Goal: Task Accomplishment & Management: Use online tool/utility

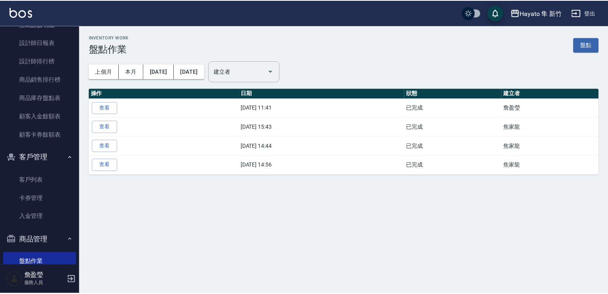
scroll to position [272, 0]
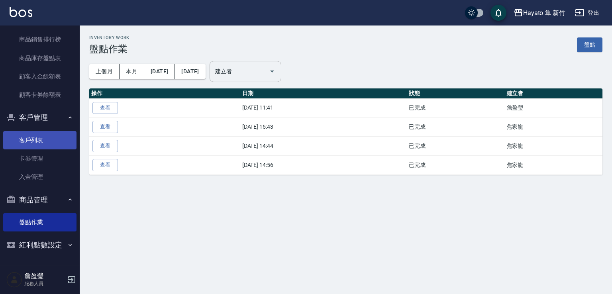
click at [35, 141] on link "客戶列表" at bounding box center [39, 140] width 73 height 18
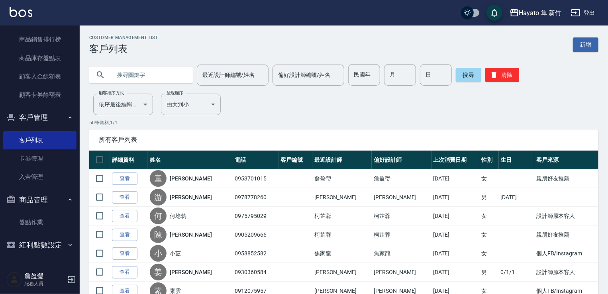
click at [156, 72] on input "text" at bounding box center [149, 75] width 75 height 22
click at [135, 73] on input "text" at bounding box center [149, 75] width 75 height 22
type input "0975570950"
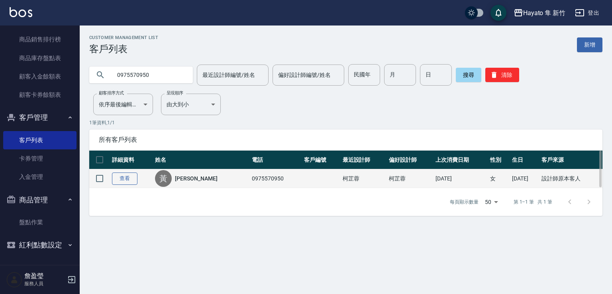
click at [127, 177] on link "查看" at bounding box center [124, 178] width 25 height 12
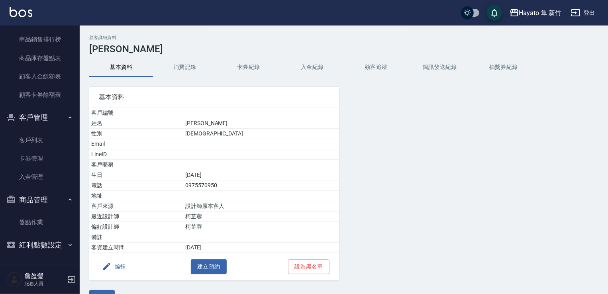
click at [177, 63] on button "消費記錄" at bounding box center [185, 67] width 64 height 19
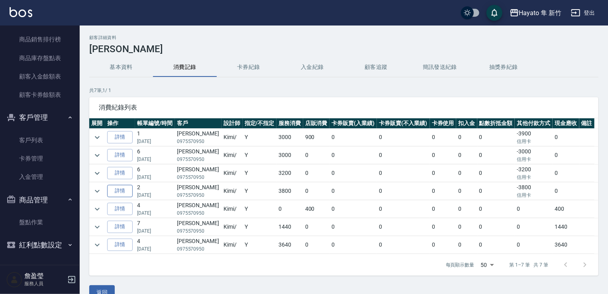
click at [122, 188] on link "詳情" at bounding box center [119, 191] width 25 height 12
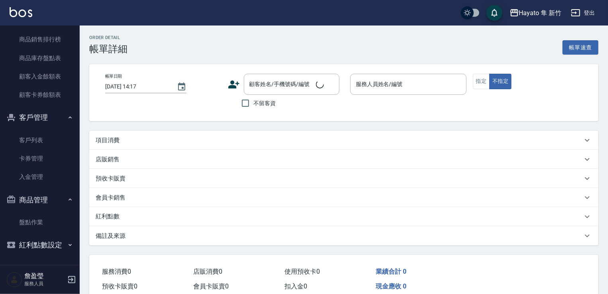
type input "[DATE] 14:48"
type input "Kimi(無代號)"
type input "設計師原本客人"
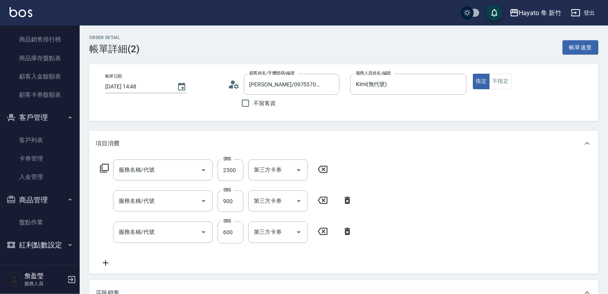
type input "[PERSON_NAME]/0975570950/"
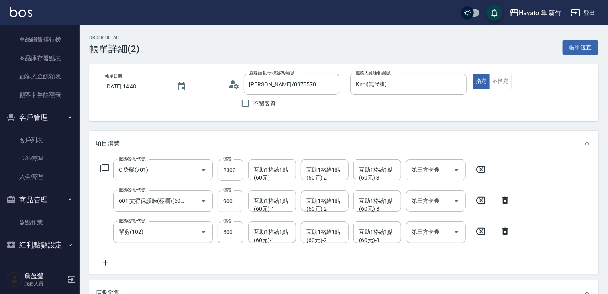
type input "C 染髮(701)"
type input "601 艾得保護膜(極潤)(601)"
type input "單剪(102)"
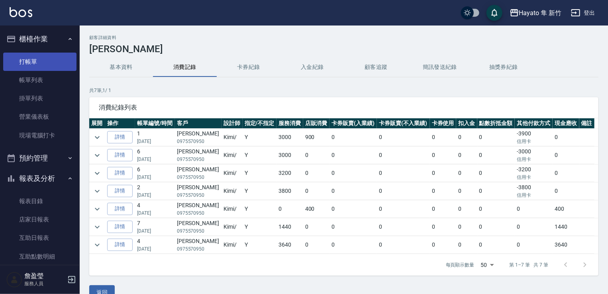
click at [46, 62] on link "打帳單" at bounding box center [39, 62] width 73 height 18
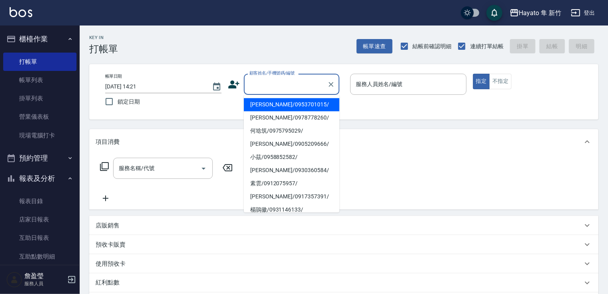
click at [277, 78] on input "顧客姓名/手機號碼/編號" at bounding box center [285, 84] width 76 height 14
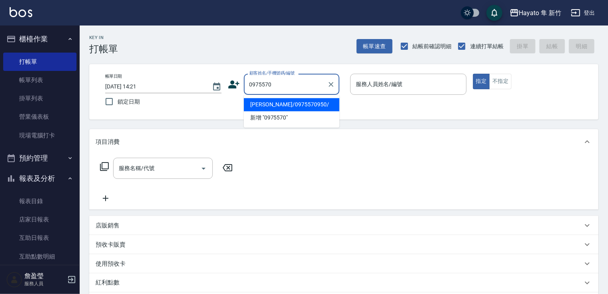
click at [258, 109] on li "[PERSON_NAME]/0975570950/" at bounding box center [292, 104] width 96 height 13
type input "[PERSON_NAME]/0975570950/"
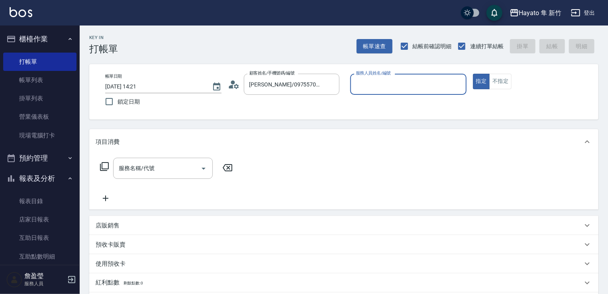
type input "Kimi(無代號)"
click at [179, 161] on div "服務名稱/代號" at bounding box center [163, 168] width 100 height 21
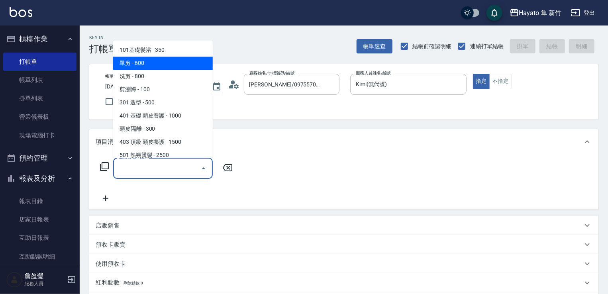
click at [137, 69] on span "單剪 - 600" at bounding box center [163, 63] width 100 height 13
type input "單剪(102)"
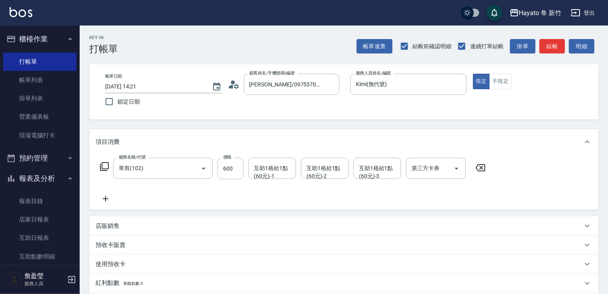
drag, startPoint x: 101, startPoint y: 192, endPoint x: 107, endPoint y: 200, distance: 9.6
click at [105, 198] on div "服務名稱/代號 單剪(102) 服務名稱/代號 價格 600 價格 互助1格給1點(60元)-1 互助1格給1點(60元)-1 互助1格給1點(60元)-2 …" at bounding box center [293, 181] width 395 height 46
click at [108, 201] on icon at bounding box center [106, 199] width 20 height 10
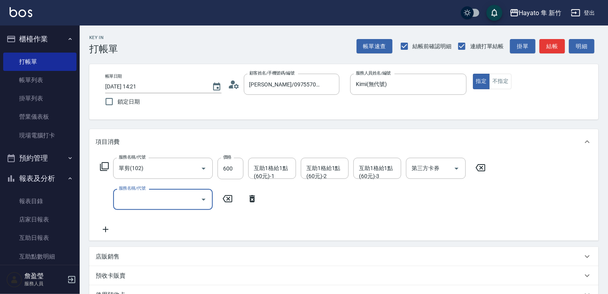
click at [120, 191] on label "服務名稱/代號" at bounding box center [132, 188] width 27 height 6
click at [120, 192] on input "服務名稱/代號" at bounding box center [157, 199] width 80 height 14
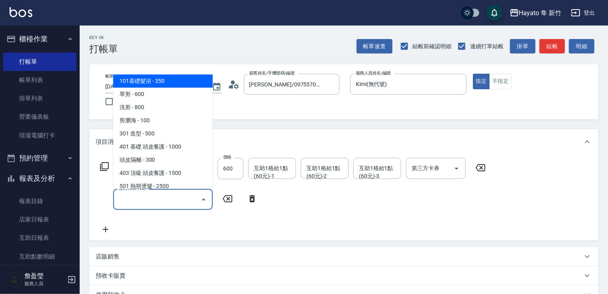
click at [153, 200] on input "服務名稱/代號" at bounding box center [157, 199] width 80 height 14
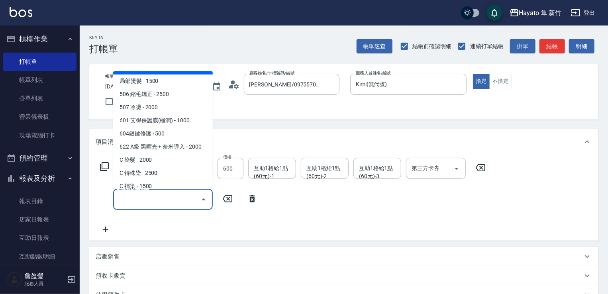
scroll to position [119, 0]
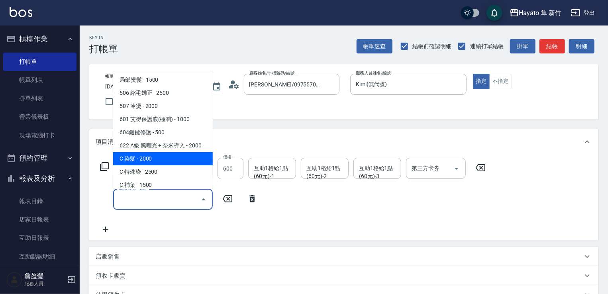
click at [150, 160] on span "C 染髮 - 2000" at bounding box center [163, 158] width 100 height 13
type input "C 染髮(701)"
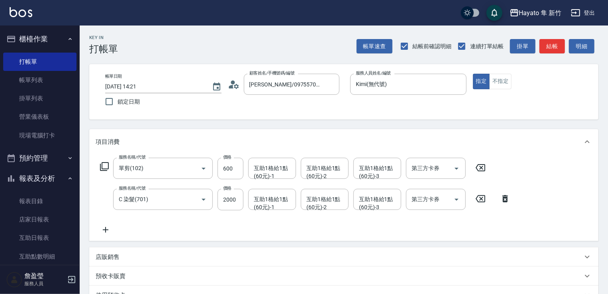
click at [100, 232] on icon at bounding box center [106, 230] width 20 height 10
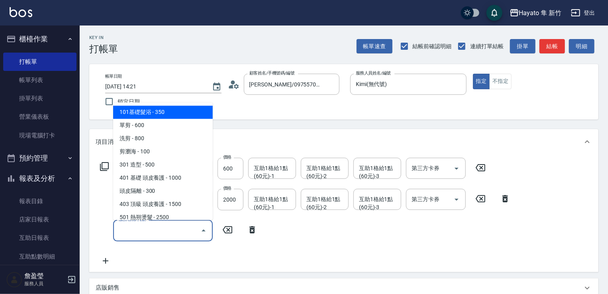
click at [117, 225] on input "服務名稱/代號" at bounding box center [157, 230] width 80 height 14
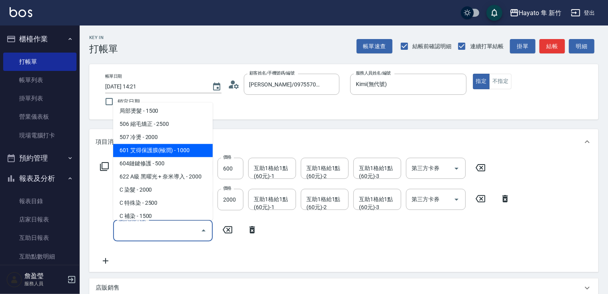
click at [165, 152] on span "601 艾得保護膜(極潤) - 1000" at bounding box center [163, 150] width 100 height 13
type input "601 艾得保護膜(極潤)(601)"
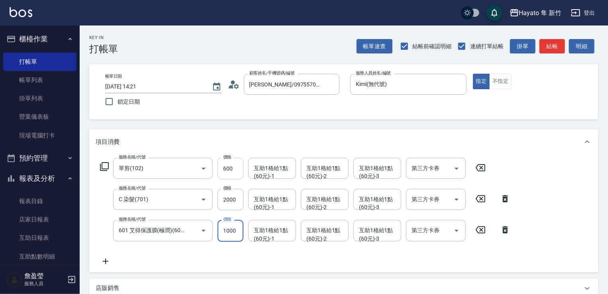
click at [235, 166] on input "600" at bounding box center [230, 169] width 26 height 22
click at [220, 220] on input "1000" at bounding box center [230, 231] width 26 height 22
click at [221, 195] on input "2000" at bounding box center [230, 200] width 26 height 22
type input "2300"
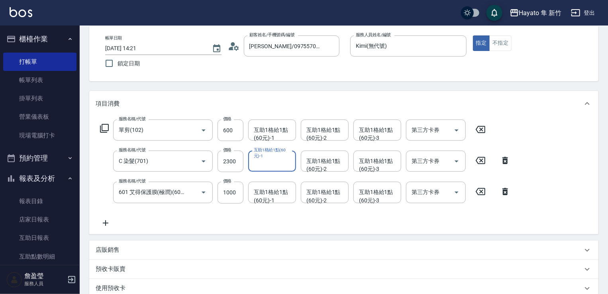
scroll to position [188, 0]
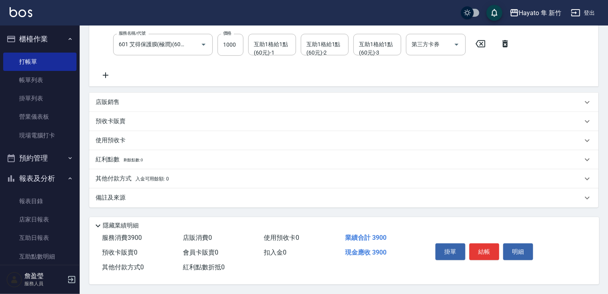
click at [219, 198] on div "備註及來源" at bounding box center [339, 198] width 487 height 8
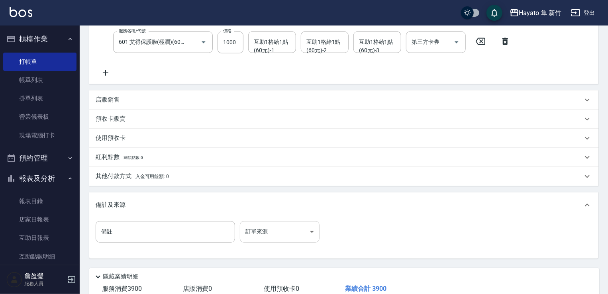
click at [262, 238] on body "Hayato 隼 新竹 登出 櫃檯作業 打帳單 帳單列表 掛單列表 營業儀表板 現場電腦打卡 預約管理 預約管理 報表及分析 報表目錄 店家日報表 互助日報表…" at bounding box center [304, 78] width 608 height 533
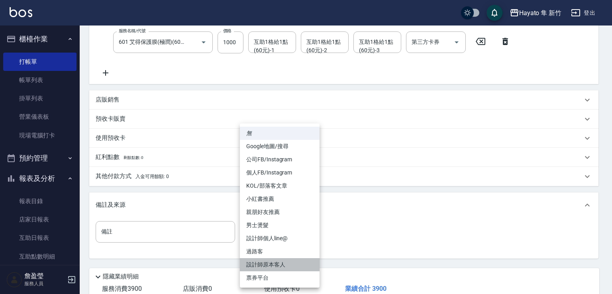
click at [276, 271] on li "設計師原本客人" at bounding box center [280, 264] width 80 height 13
type input "設計師原本客人"
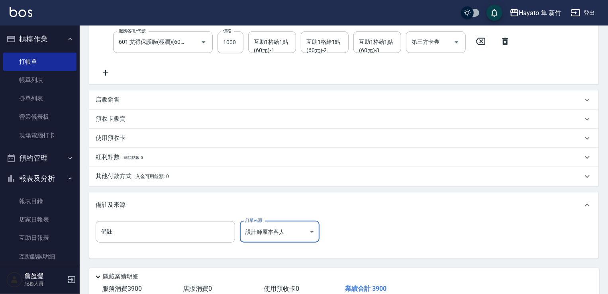
click at [197, 179] on div "其他付款方式 入金可用餘額: 0" at bounding box center [339, 176] width 487 height 9
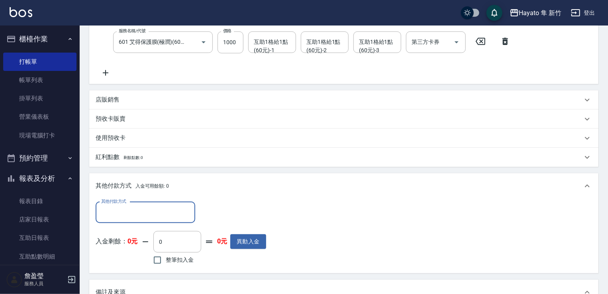
scroll to position [0, 0]
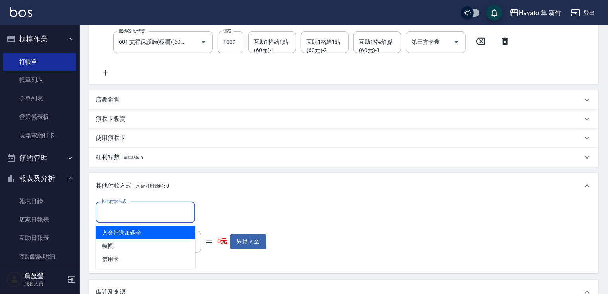
click at [142, 208] on input "其他付款方式" at bounding box center [145, 213] width 92 height 14
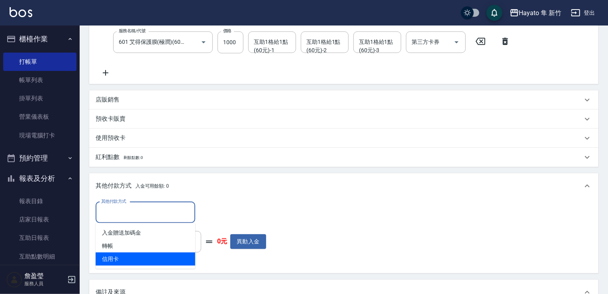
click at [168, 258] on span "信用卡" at bounding box center [146, 259] width 100 height 13
type input "信用卡"
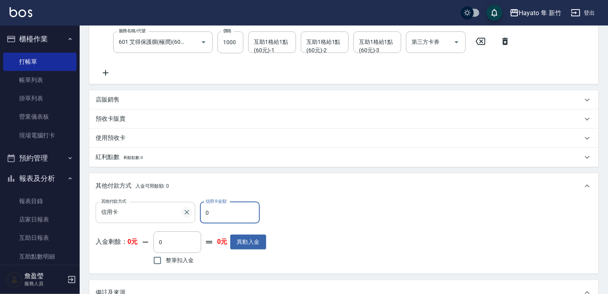
drag, startPoint x: 211, startPoint y: 210, endPoint x: 191, endPoint y: 211, distance: 19.9
click at [189, 214] on div "其他付款方式 信用卡 其他付款方式 信用卡金額 0 信用卡金額" at bounding box center [181, 213] width 170 height 22
type input "3900"
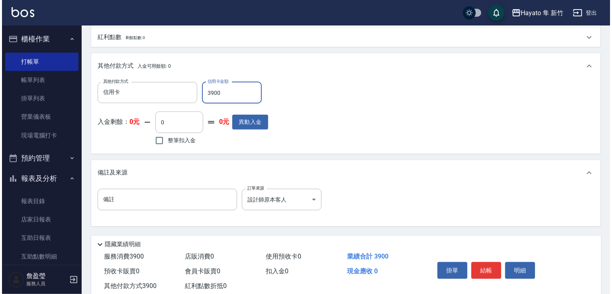
scroll to position [330, 0]
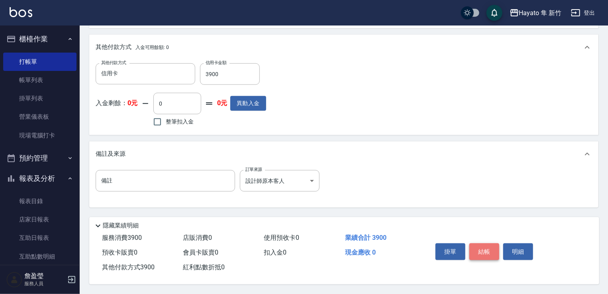
click at [487, 245] on button "結帳" at bounding box center [484, 251] width 30 height 17
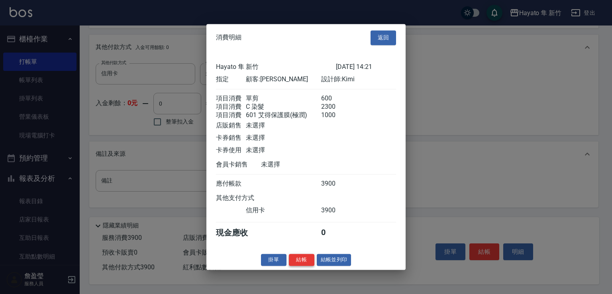
click at [293, 265] on button "結帳" at bounding box center [301, 260] width 25 height 12
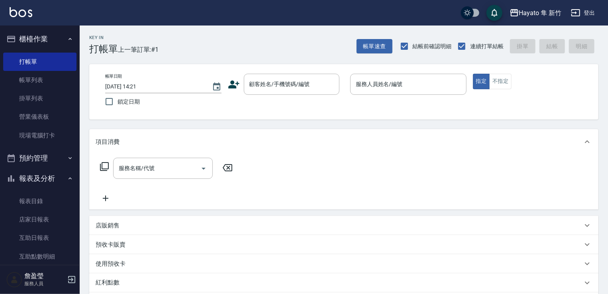
scroll to position [0, 0]
click at [266, 88] on input "顧客姓名/手機號碼/編號" at bounding box center [285, 84] width 76 height 14
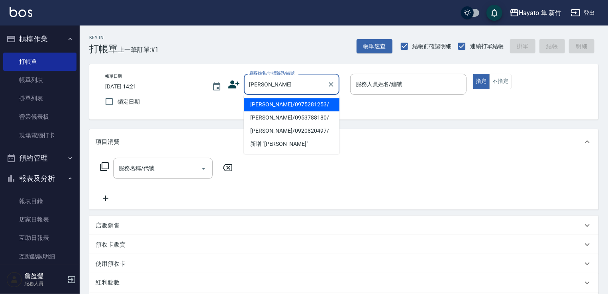
click at [266, 102] on li "[PERSON_NAME]/0975281253/" at bounding box center [292, 104] width 96 height 13
type input "[PERSON_NAME]/0975281253/"
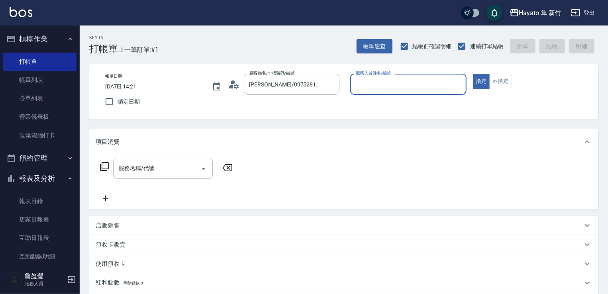
type input "En(無代號)"
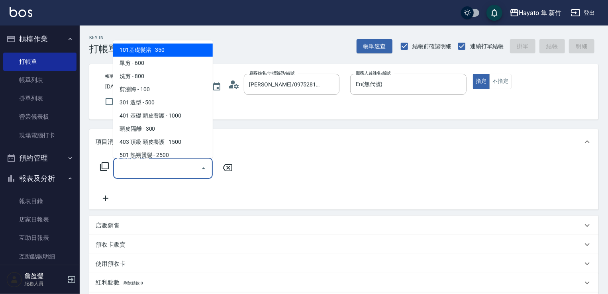
click at [195, 168] on input "服務名稱/代號" at bounding box center [157, 168] width 80 height 14
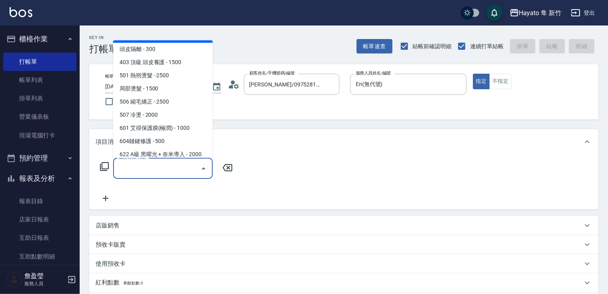
scroll to position [119, 0]
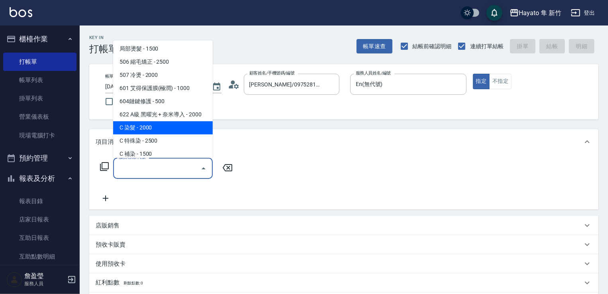
click at [170, 125] on span "C 染髮 - 2000" at bounding box center [163, 127] width 100 height 13
type input "C 染髮(701)"
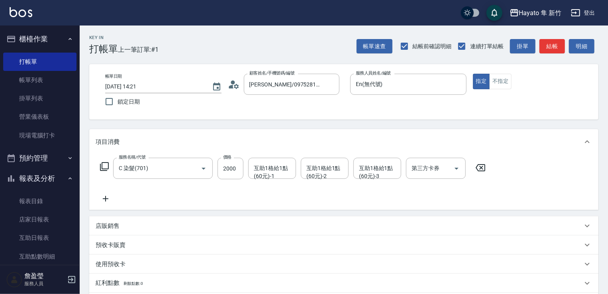
click at [110, 200] on icon at bounding box center [106, 199] width 20 height 10
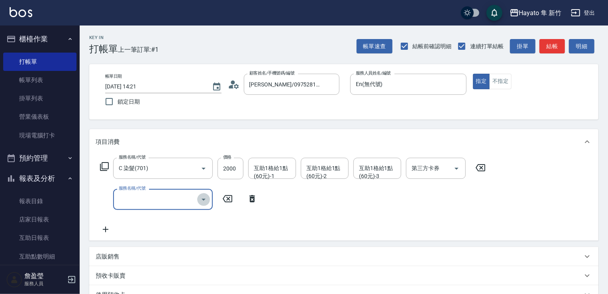
click at [201, 198] on icon "Open" at bounding box center [204, 200] width 10 height 10
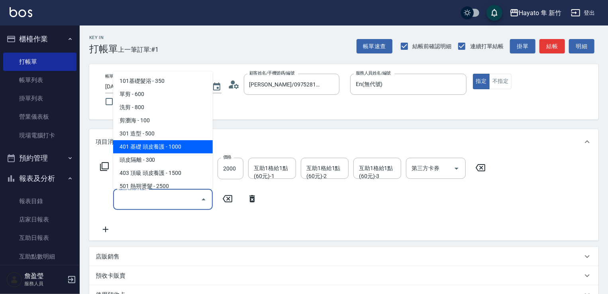
scroll to position [80, 0]
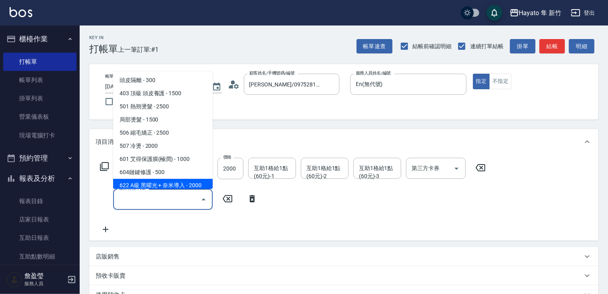
click at [188, 187] on span "622 A級 黑曜光 + 奈米導入 - 2000" at bounding box center [163, 185] width 100 height 13
type input "622 A級 黑曜光 + 奈米導入(622)"
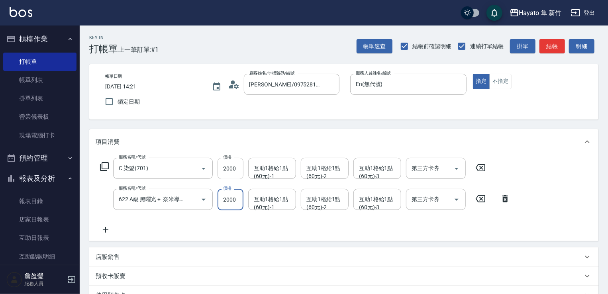
click at [234, 172] on input "2000" at bounding box center [230, 169] width 26 height 22
click at [237, 164] on input "2000" at bounding box center [230, 169] width 26 height 22
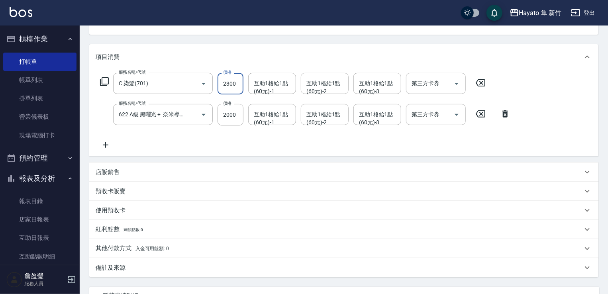
scroll to position [119, 0]
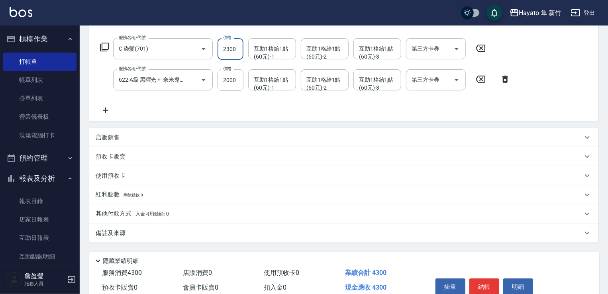
type input "2300"
click at [145, 144] on div "店販銷售" at bounding box center [343, 137] width 509 height 19
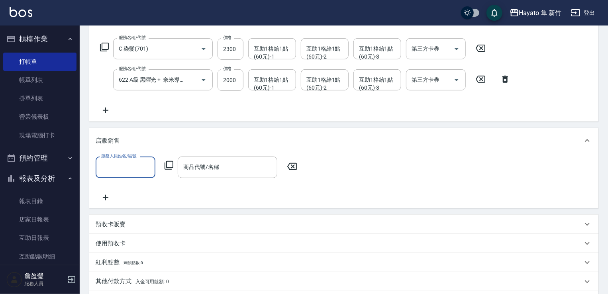
scroll to position [0, 0]
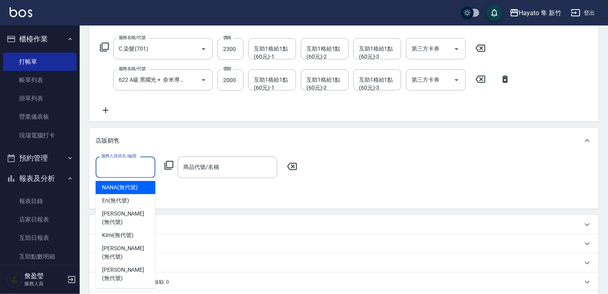
click at [127, 169] on input "服務人員姓名/編號" at bounding box center [125, 167] width 53 height 14
click at [119, 197] on span "En (無代號)" at bounding box center [115, 200] width 27 height 8
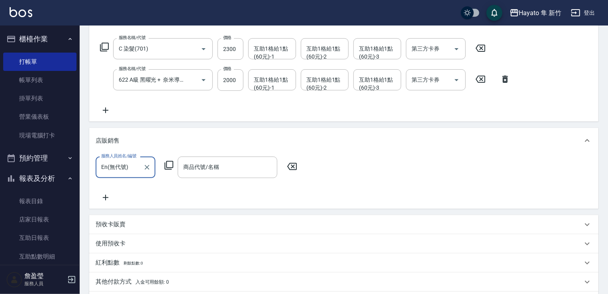
type input "En(無代號)"
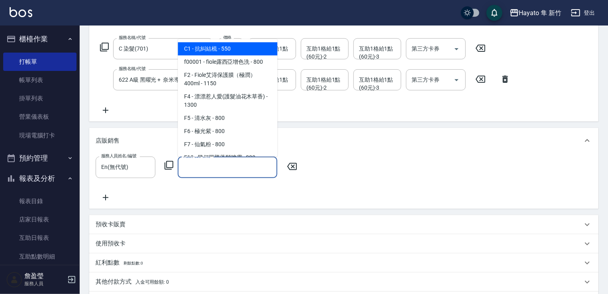
click at [215, 168] on input "商品代號/名稱" at bounding box center [227, 167] width 92 height 14
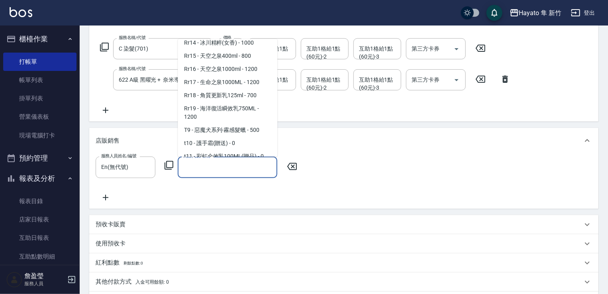
scroll to position [478, 0]
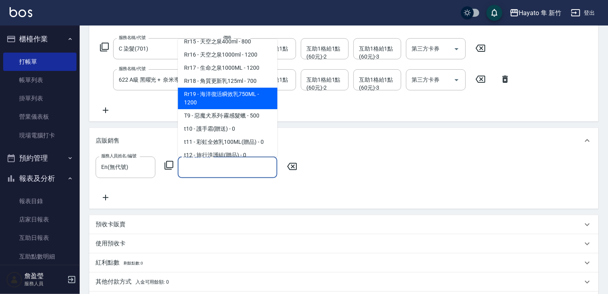
click at [237, 109] on span "Rr19 - 海洋復活瞬效乳750ML - 1200" at bounding box center [228, 99] width 100 height 22
type input "海洋復活瞬效乳750ML"
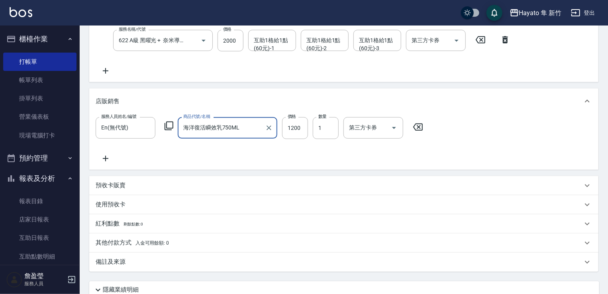
scroll to position [225, 0]
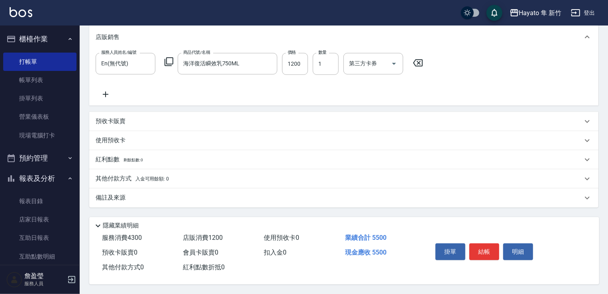
click at [140, 196] on div "備註及來源" at bounding box center [339, 198] width 487 height 8
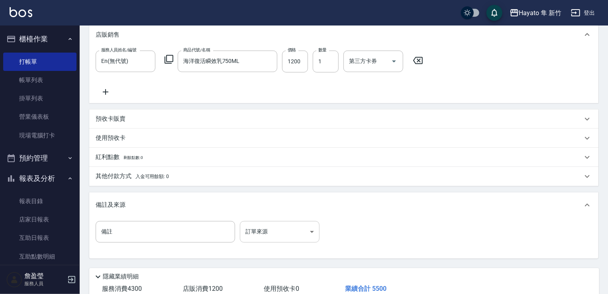
click at [263, 230] on body "Hayato 隼 新竹 登出 櫃檯作業 打帳單 帳單列表 掛單列表 營業儀表板 現場電腦打卡 預約管理 預約管理 報表及分析 報表目錄 店家日報表 互助日報表…" at bounding box center [304, 60] width 608 height 570
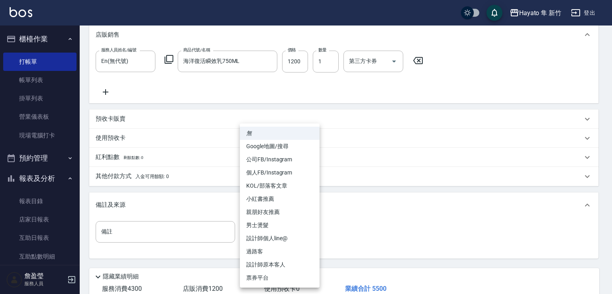
click at [284, 264] on li "設計師原本客人" at bounding box center [280, 264] width 80 height 13
type input "設計師原本客人"
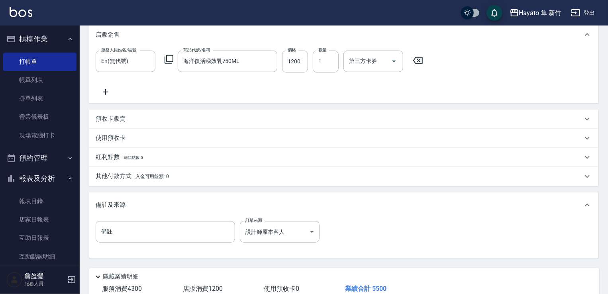
click at [135, 172] on p "其他付款方式 入金可用餘額: 0" at bounding box center [132, 176] width 73 height 9
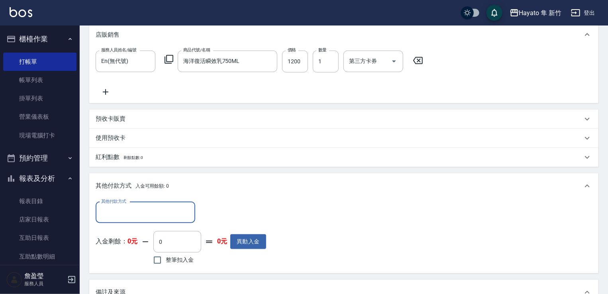
scroll to position [0, 0]
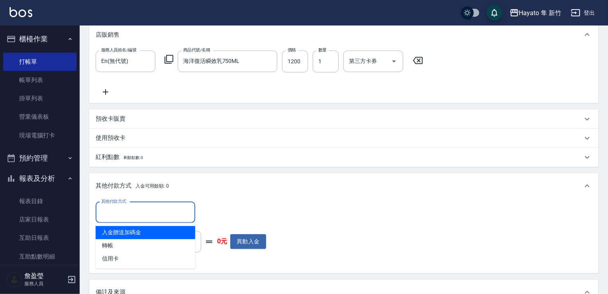
click at [133, 214] on input "其他付款方式" at bounding box center [145, 213] width 92 height 14
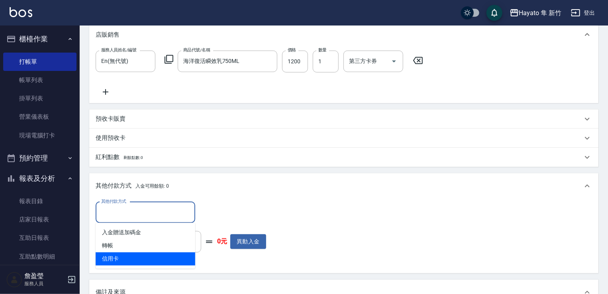
click at [129, 253] on span "信用卡" at bounding box center [146, 259] width 100 height 13
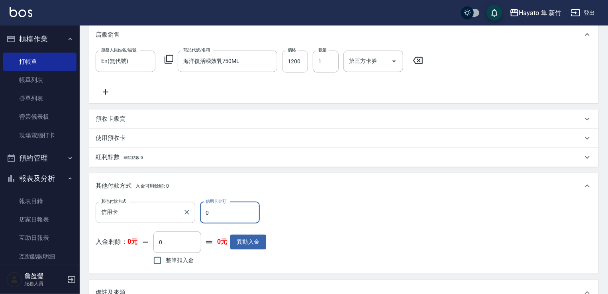
click at [137, 215] on input "信用卡" at bounding box center [139, 213] width 80 height 14
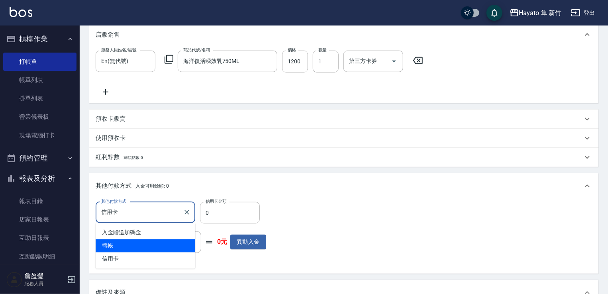
click at [128, 239] on span "轉帳" at bounding box center [146, 245] width 100 height 13
type input "轉帳"
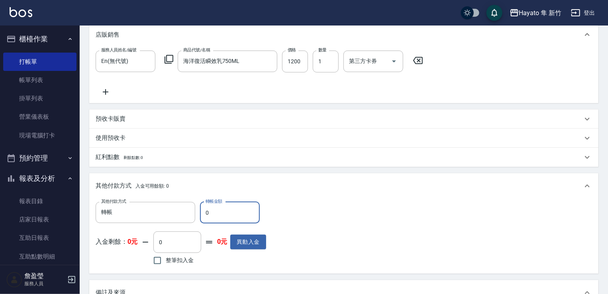
drag, startPoint x: 225, startPoint y: 214, endPoint x: 201, endPoint y: 215, distance: 23.9
click at [201, 215] on input "0" at bounding box center [230, 213] width 60 height 22
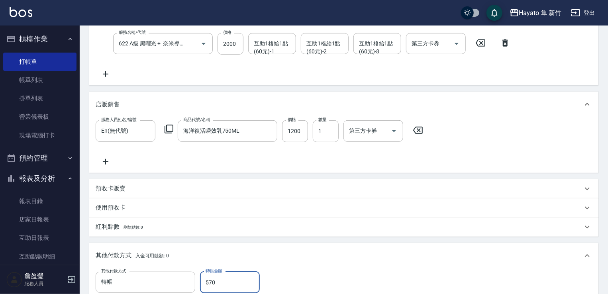
scroll to position [66, 0]
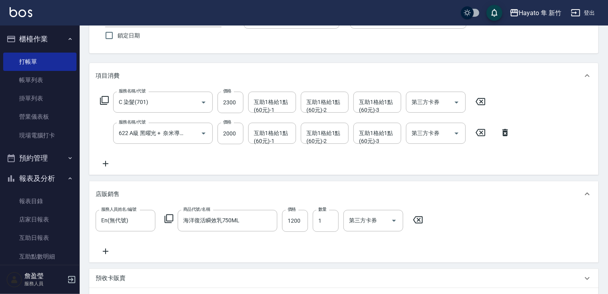
click at [104, 164] on icon at bounding box center [106, 164] width 20 height 10
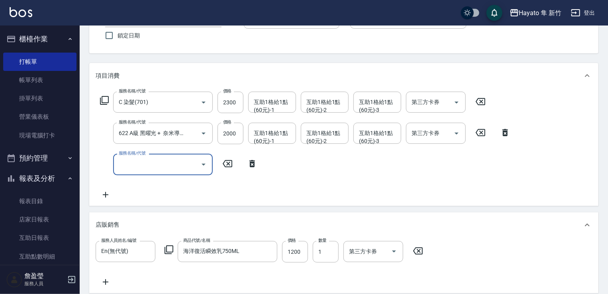
scroll to position [0, 0]
click at [180, 167] on input "服務名稱/代號" at bounding box center [157, 164] width 80 height 14
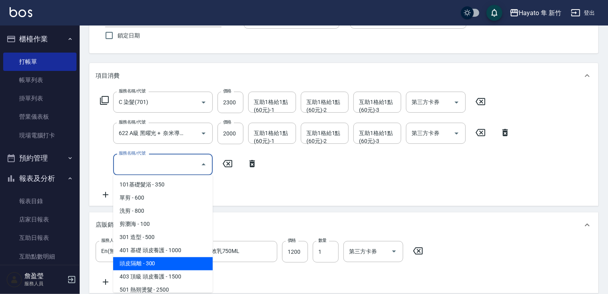
click at [169, 266] on span "頭皮隔離 - 300" at bounding box center [163, 263] width 100 height 13
type input "0"
type input "頭皮隔離(402)"
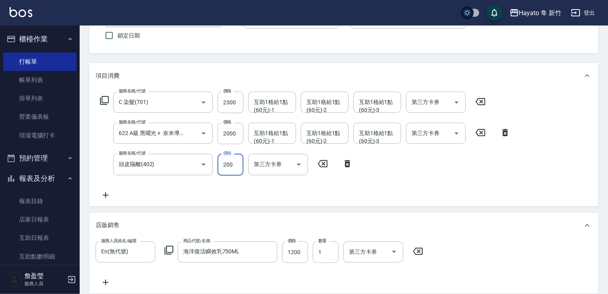
type input "200"
click at [412, 200] on div "服務名稱/代號 C 染髮(701) 服務名稱/代號 價格 2300 價格 互助1格給1點(60元)-1 互助1格給1點(60元)-1 互助1格給1點(60元)…" at bounding box center [305, 146] width 419 height 108
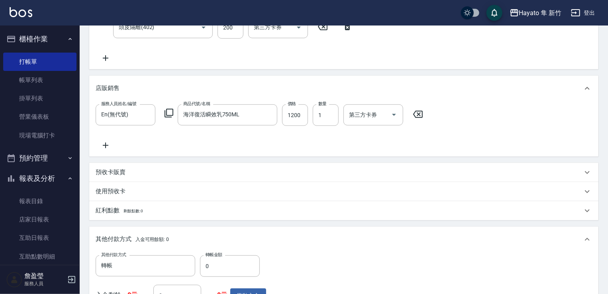
scroll to position [265, 0]
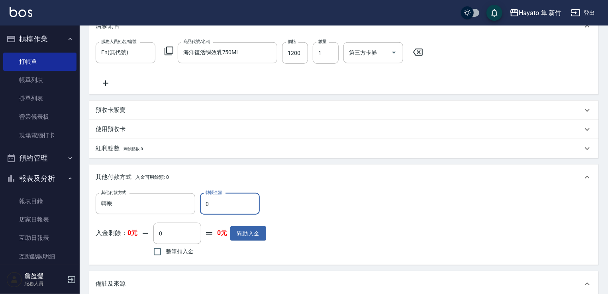
drag, startPoint x: 228, startPoint y: 210, endPoint x: 196, endPoint y: 211, distance: 31.9
click at [196, 211] on div "其他付款方式 轉帳 其他付款方式 轉帳金額 0 轉帳金額" at bounding box center [181, 204] width 170 height 22
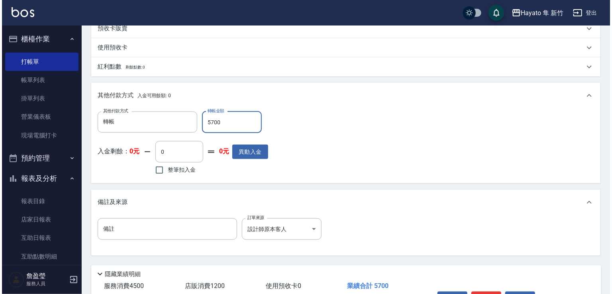
scroll to position [385, 0]
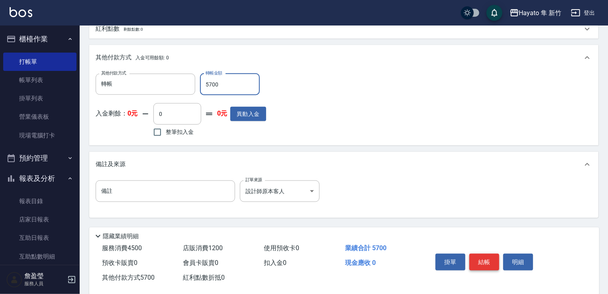
type input "5700"
click at [482, 264] on button "結帳" at bounding box center [484, 262] width 30 height 17
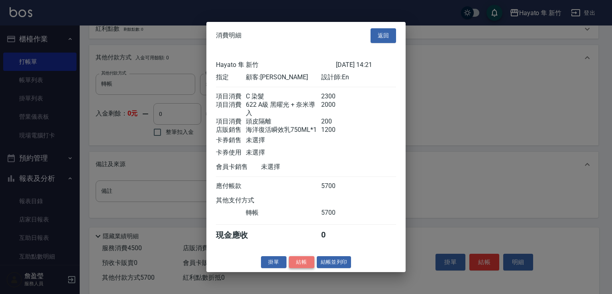
click at [301, 266] on button "結帳" at bounding box center [301, 262] width 25 height 12
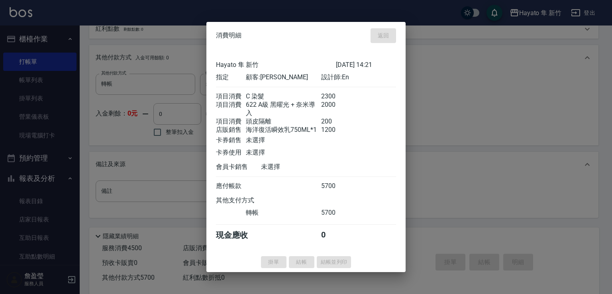
type input "[DATE] 14:28"
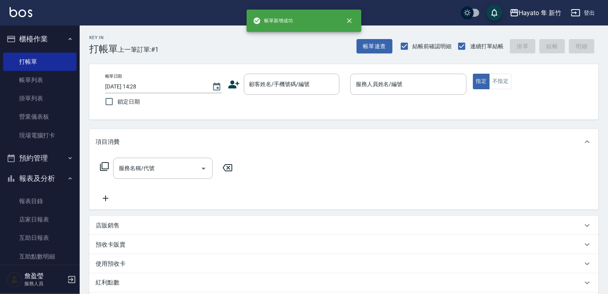
scroll to position [0, 0]
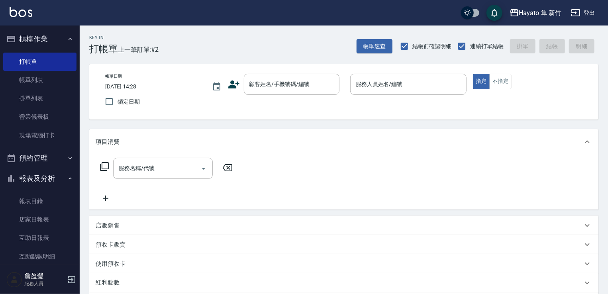
click at [288, 261] on div "使用預收卡" at bounding box center [339, 264] width 487 height 8
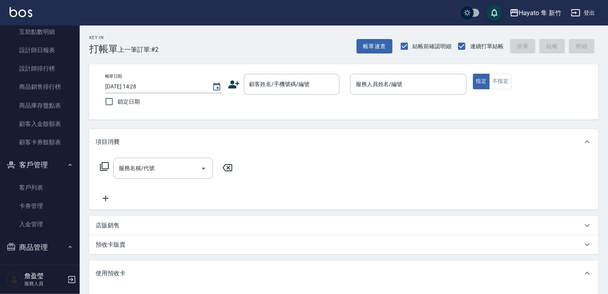
scroll to position [272, 0]
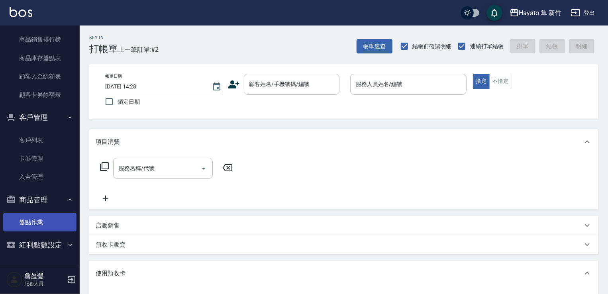
click at [35, 223] on link "盤點作業" at bounding box center [39, 222] width 73 height 18
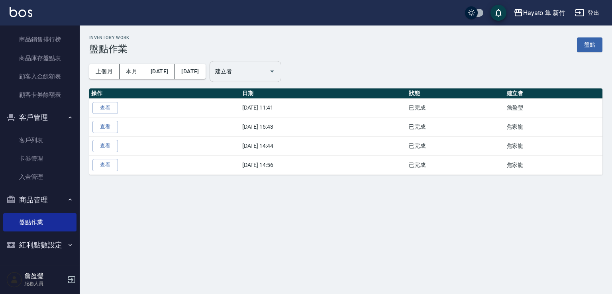
click at [258, 70] on input "建立者" at bounding box center [239, 72] width 53 height 14
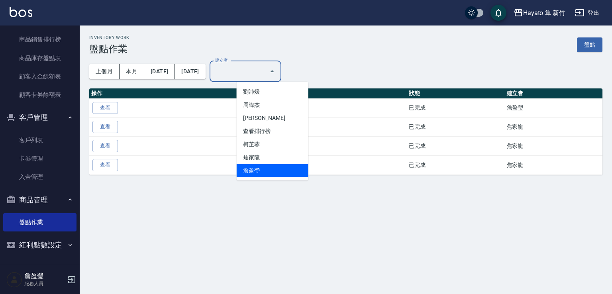
click at [257, 168] on li "詹盈瑩" at bounding box center [273, 170] width 72 height 13
type input "詹盈瑩"
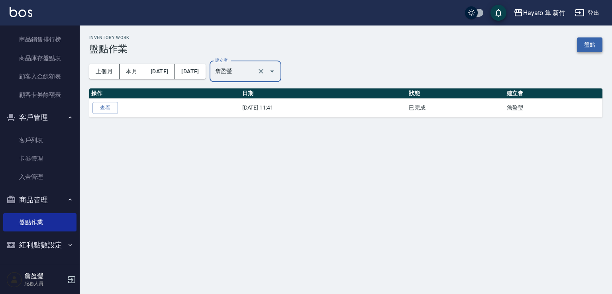
click at [585, 41] on link "盤點" at bounding box center [589, 44] width 25 height 15
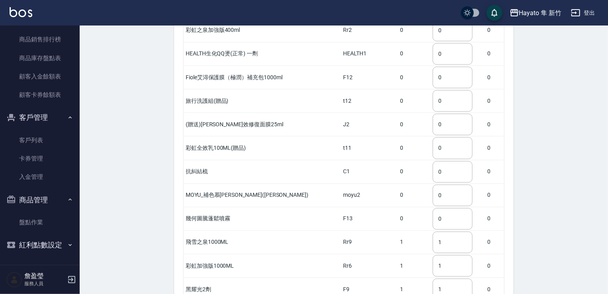
scroll to position [871, 0]
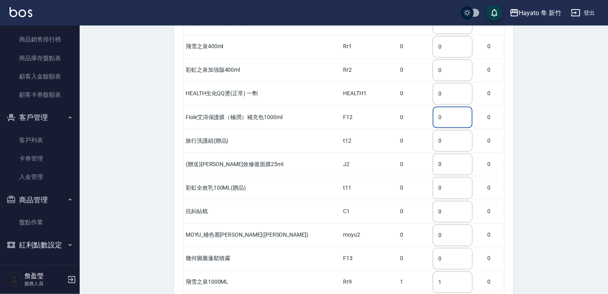
drag, startPoint x: 445, startPoint y: 94, endPoint x: 425, endPoint y: 100, distance: 20.3
click at [433, 106] on input "0" at bounding box center [453, 117] width 40 height 22
drag, startPoint x: 425, startPoint y: 100, endPoint x: 417, endPoint y: 103, distance: 8.6
click at [433, 106] on input "0" at bounding box center [453, 117] width 40 height 22
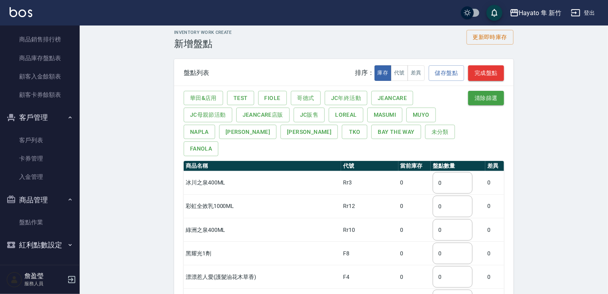
scroll to position [0, 0]
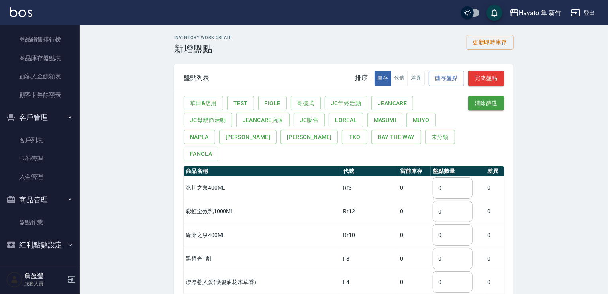
type input "2"
click at [276, 98] on button "Fiole" at bounding box center [272, 103] width 29 height 15
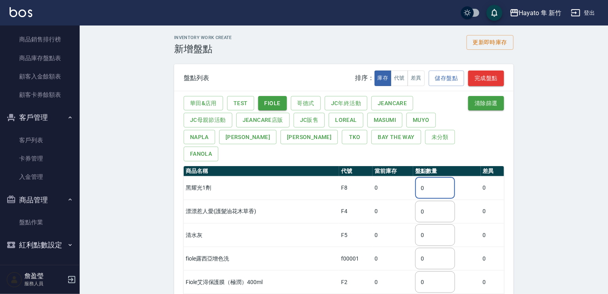
drag, startPoint x: 421, startPoint y: 172, endPoint x: 407, endPoint y: 172, distance: 14.0
click at [407, 176] on tr "黑耀光1劑 F8 0 0 ​ 0" at bounding box center [344, 187] width 320 height 23
drag, startPoint x: 435, startPoint y: 169, endPoint x: 419, endPoint y: 166, distance: 16.2
click at [419, 177] on input "0" at bounding box center [435, 188] width 40 height 22
type input "2"
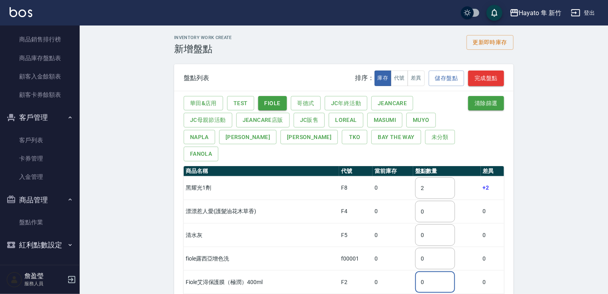
drag, startPoint x: 431, startPoint y: 264, endPoint x: 394, endPoint y: 259, distance: 37.0
click at [397, 270] on tr "Fiole艾淂保護膜（極潤）400ml F2 0 0 ​ 0" at bounding box center [344, 281] width 320 height 23
type input "2"
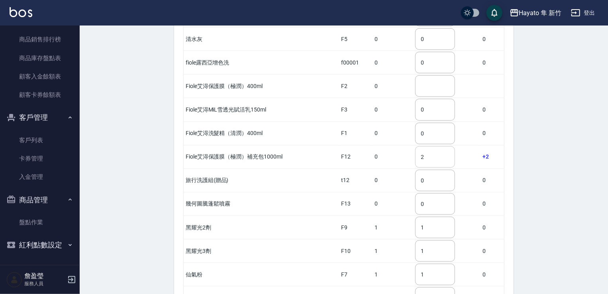
scroll to position [199, 0]
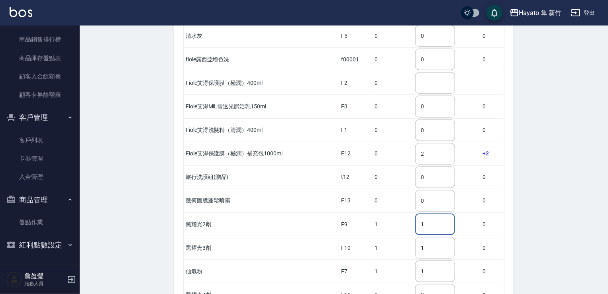
drag, startPoint x: 437, startPoint y: 209, endPoint x: 410, endPoint y: 207, distance: 27.2
click at [410, 213] on tr "黑耀光2劑 F9 1 1 ​ 0" at bounding box center [344, 224] width 320 height 23
click at [405, 213] on tr "黑耀光2劑 F9 1 3 ​ +2" at bounding box center [344, 224] width 320 height 23
type input "2"
drag, startPoint x: 426, startPoint y: 234, endPoint x: 395, endPoint y: 231, distance: 30.8
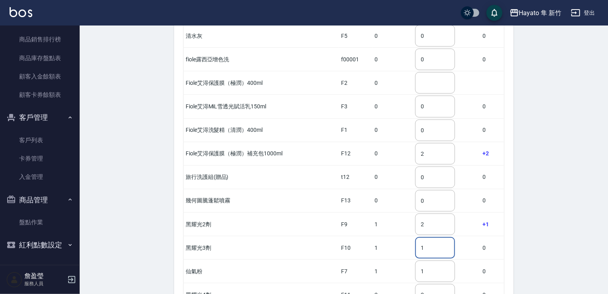
click at [399, 236] on tr "黑耀光3劑 F10 1 1 ​ 0" at bounding box center [344, 247] width 320 height 23
type input "3"
drag, startPoint x: 417, startPoint y: 281, endPoint x: 405, endPoint y: 282, distance: 12.0
click at [405, 283] on tr "黑耀光4劑 F11 2 2 ​ 0" at bounding box center [344, 294] width 320 height 23
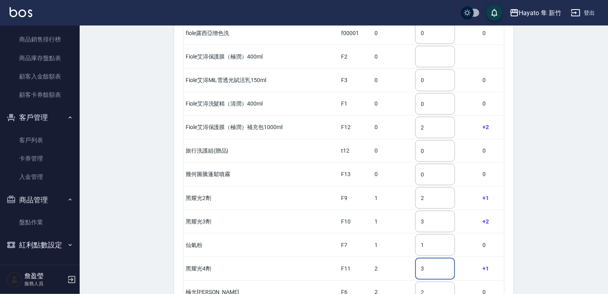
scroll to position [260, 0]
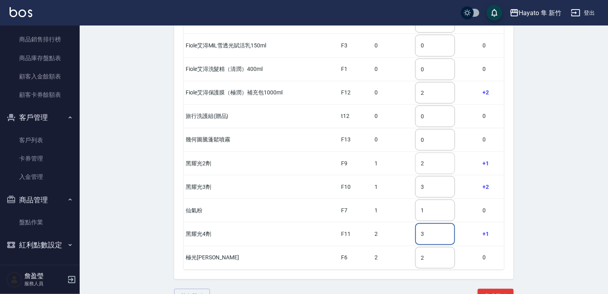
type input "3"
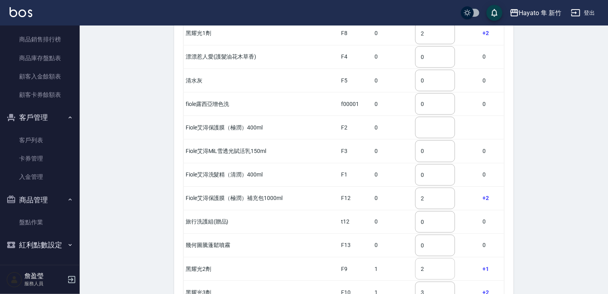
scroll to position [141, 0]
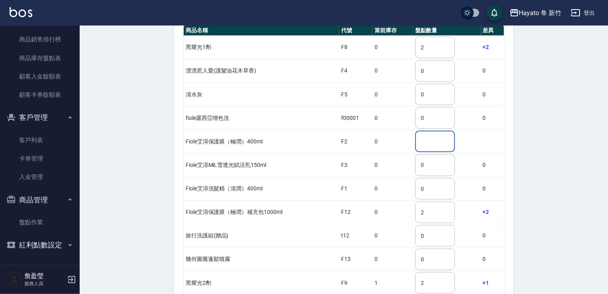
click at [431, 131] on input "text" at bounding box center [435, 142] width 40 height 22
type input "0"
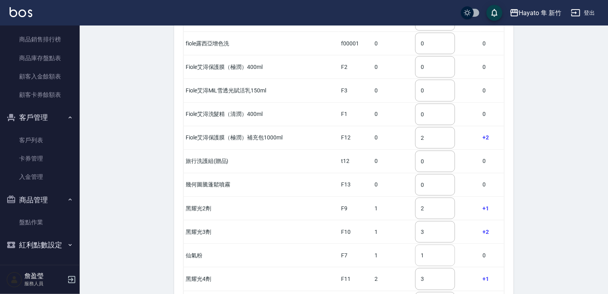
scroll to position [260, 0]
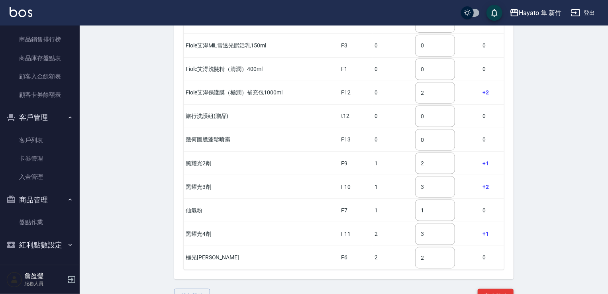
click at [497, 289] on button "完成盤點" at bounding box center [496, 296] width 36 height 15
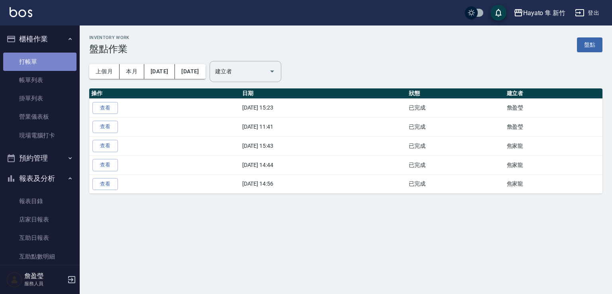
click at [45, 64] on link "打帳單" at bounding box center [39, 62] width 73 height 18
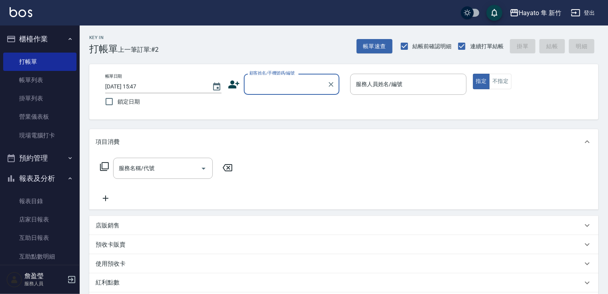
click at [310, 84] on input "顧客姓名/手機號碼/編號" at bounding box center [285, 84] width 76 height 14
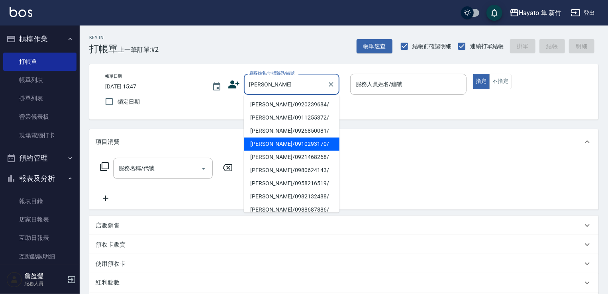
click at [264, 141] on li "[PERSON_NAME]/0910293170/" at bounding box center [292, 143] width 96 height 13
type input "[PERSON_NAME]/0910293170/"
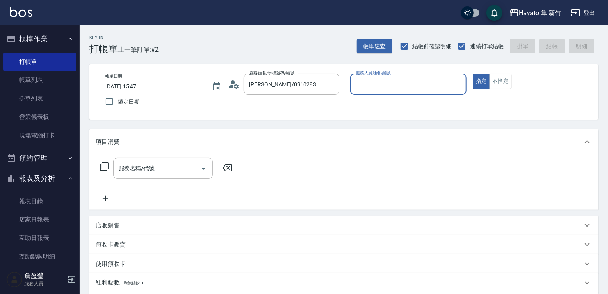
type input "[PERSON_NAME](無代號)"
click at [207, 162] on div at bounding box center [203, 168] width 12 height 21
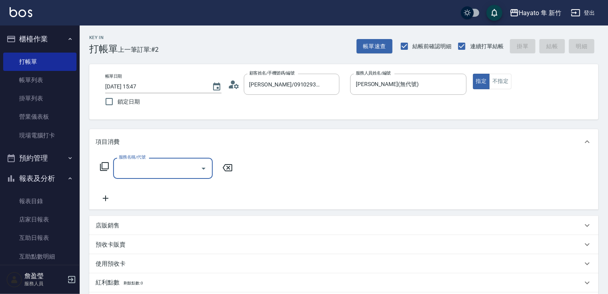
click at [184, 173] on input "服務名稱/代號" at bounding box center [157, 168] width 80 height 14
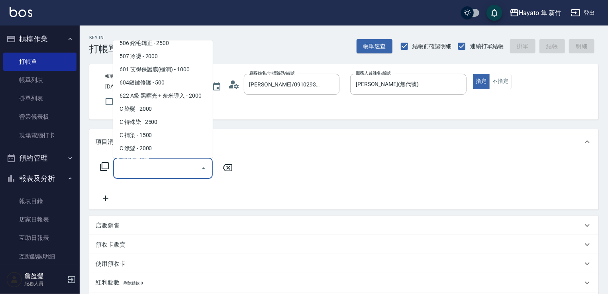
scroll to position [139, 0]
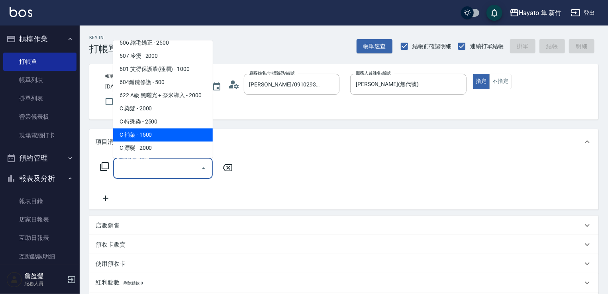
click at [168, 139] on span "C 補染 - 1500" at bounding box center [163, 134] width 100 height 13
type input "C 補染(704)"
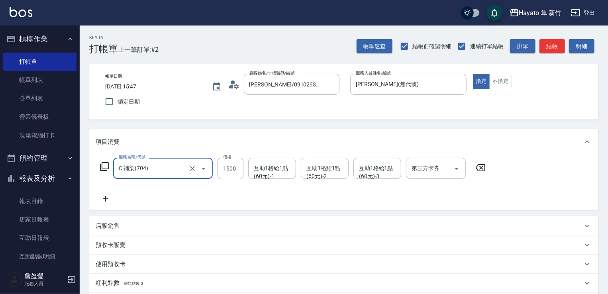
click at [111, 200] on icon at bounding box center [106, 199] width 20 height 10
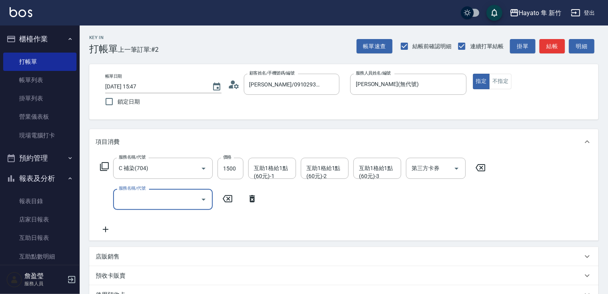
click at [201, 201] on icon "Open" at bounding box center [204, 200] width 10 height 10
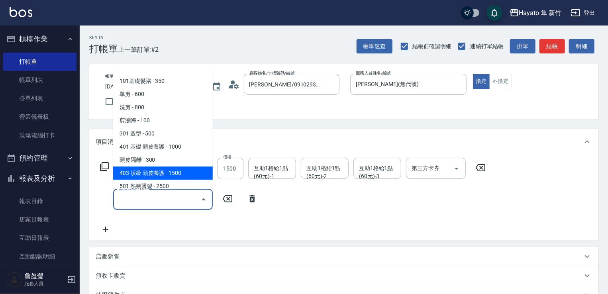
scroll to position [119, 0]
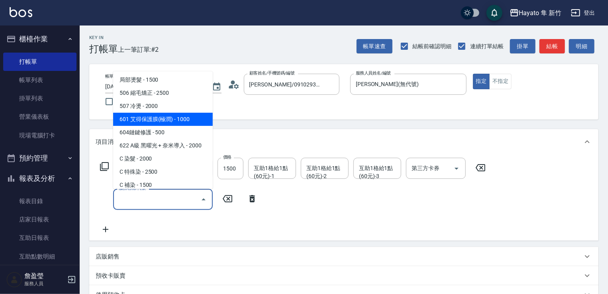
click at [190, 121] on span "601 艾得保護膜(極潤) - 1000" at bounding box center [163, 119] width 100 height 13
type input "601 艾得保護膜(極潤)(601)"
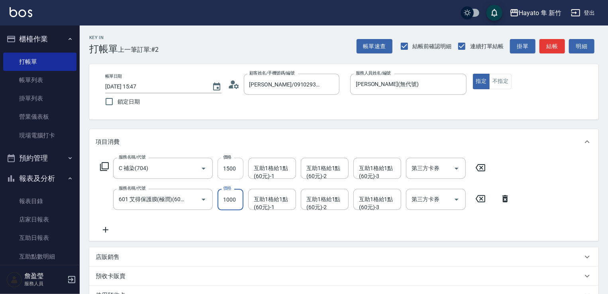
click at [241, 165] on input "1500" at bounding box center [230, 169] width 26 height 22
type input "1350"
click at [248, 220] on div "服務名稱/代號 C 補染(704) 服務名稱/代號 價格 1350 價格 互助1格給1點(60元)-1 互助1格給1點(60元)-1 互助1格給1點(60元)…" at bounding box center [305, 196] width 419 height 77
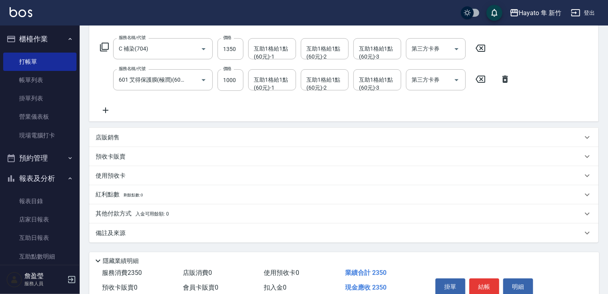
click at [248, 220] on div "其他付款方式 入金可用餘額: 0" at bounding box center [343, 213] width 509 height 19
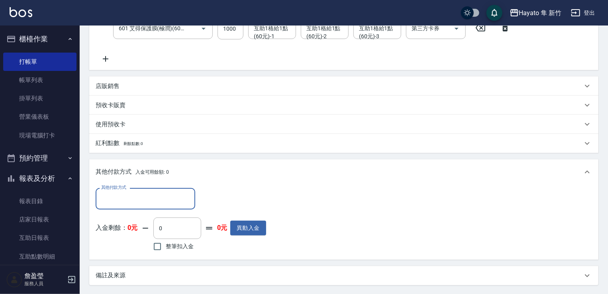
scroll to position [239, 0]
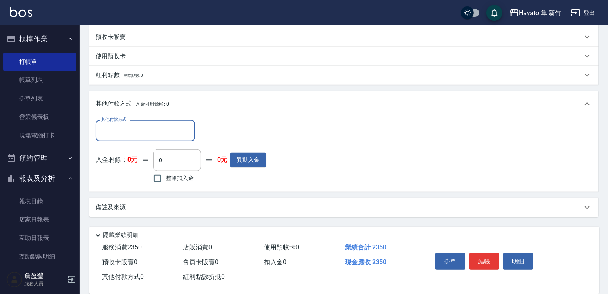
click at [248, 205] on div "備註及來源" at bounding box center [339, 207] width 487 height 8
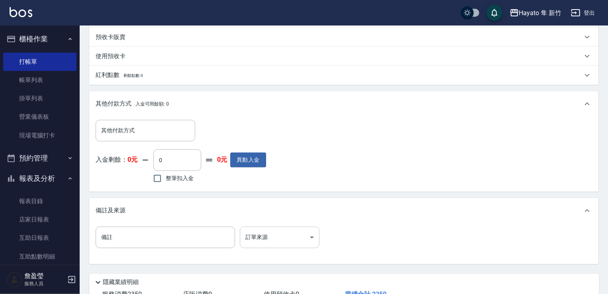
click at [254, 234] on body "Hayato 隼 新竹 登出 櫃檯作業 打帳單 帳單列表 掛單列表 營業儀表板 現場電腦打卡 預約管理 預約管理 報表及分析 報表目錄 店家日報表 互助日報表…" at bounding box center [304, 55] width 608 height 589
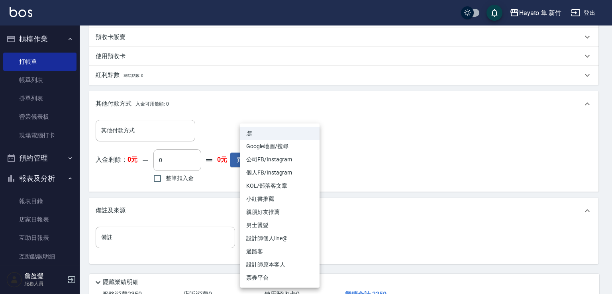
click at [261, 262] on li "設計師原本客人" at bounding box center [280, 264] width 80 height 13
type input "設計師原本客人"
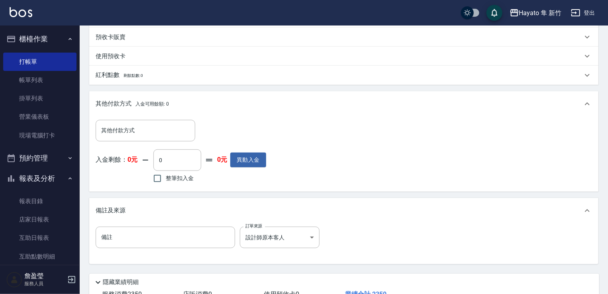
click at [371, 248] on div "備註 備註 訂單來源 設計師原本客人 設計師原本客人 訂單來源" at bounding box center [344, 242] width 496 height 31
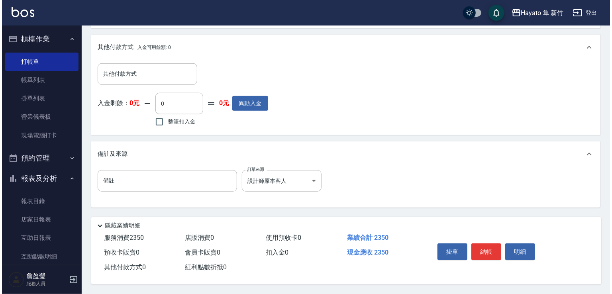
scroll to position [298, 0]
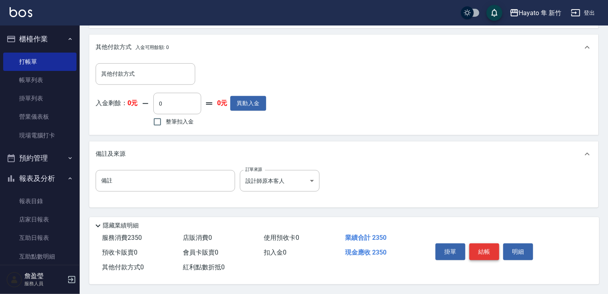
click at [485, 251] on button "結帳" at bounding box center [484, 251] width 30 height 17
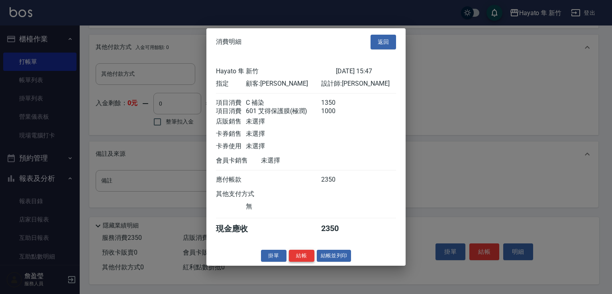
click at [305, 258] on button "結帳" at bounding box center [301, 255] width 25 height 12
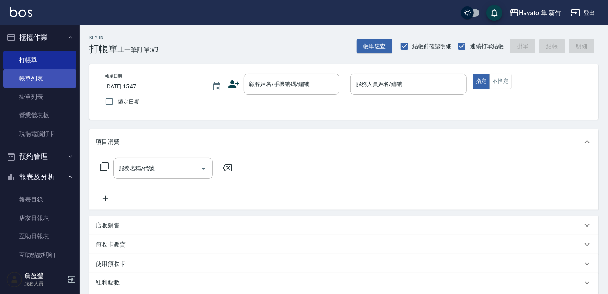
scroll to position [0, 0]
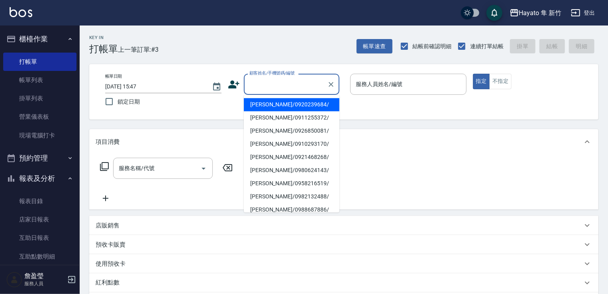
click at [299, 88] on input "顧客姓名/手機號碼/編號" at bounding box center [285, 84] width 76 height 14
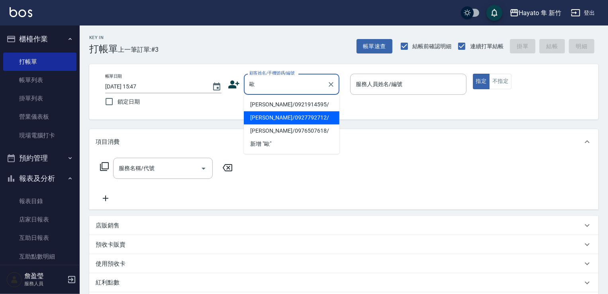
click at [281, 118] on li "[PERSON_NAME]/0927792712/" at bounding box center [292, 117] width 96 height 13
type input "[PERSON_NAME]/0927792712/"
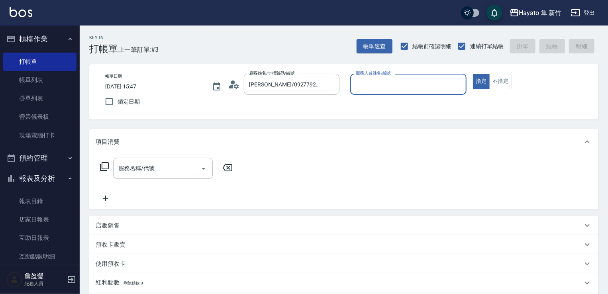
type input "[PERSON_NAME](無代號)"
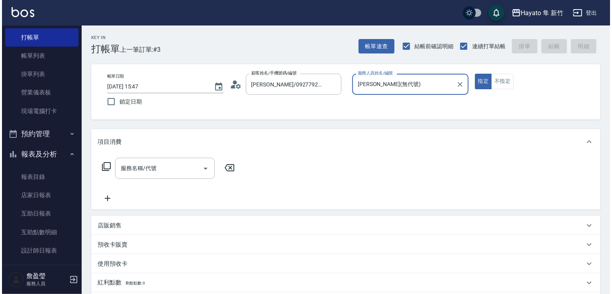
scroll to position [199, 0]
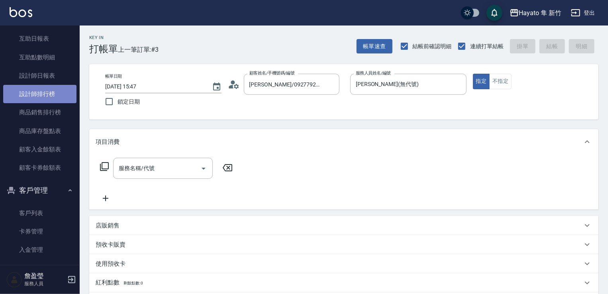
click at [54, 92] on link "設計師排行榜" at bounding box center [39, 94] width 73 height 18
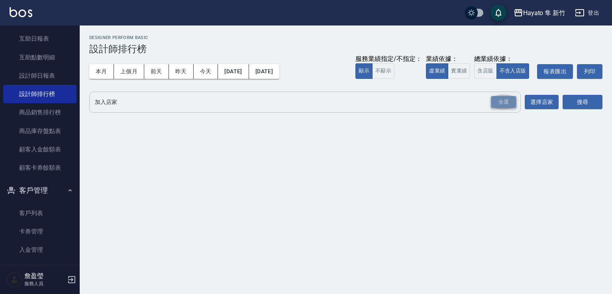
click at [501, 106] on div "全選" at bounding box center [503, 102] width 25 height 12
click at [579, 98] on button "搜尋" at bounding box center [582, 102] width 40 height 15
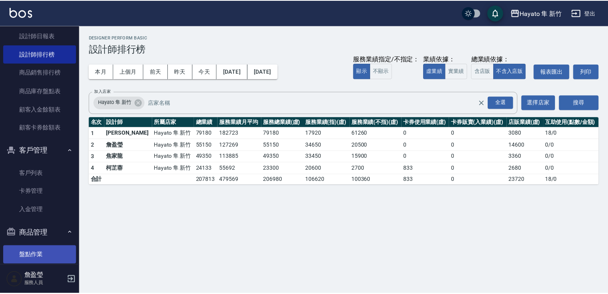
scroll to position [272, 0]
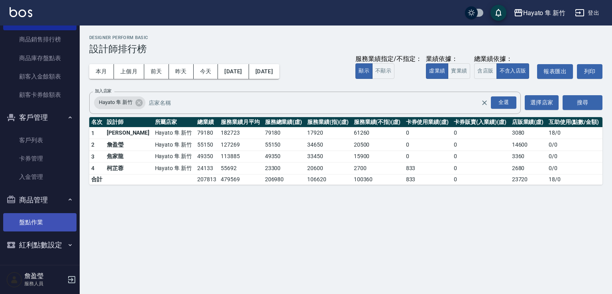
click at [47, 221] on link "盤點作業" at bounding box center [39, 222] width 73 height 18
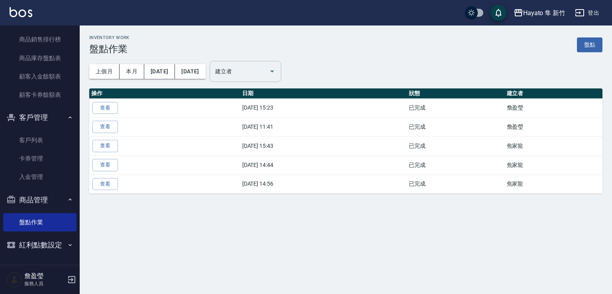
click at [263, 72] on input "建立者" at bounding box center [239, 72] width 53 height 14
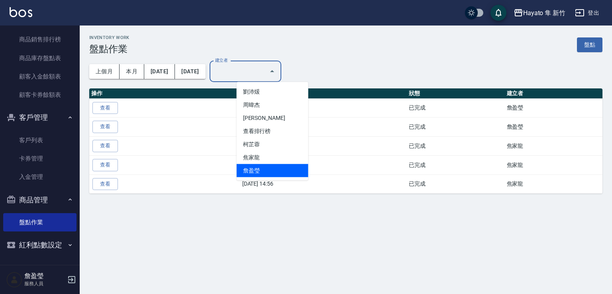
click at [256, 167] on li "詹盈瑩" at bounding box center [273, 170] width 72 height 13
type input "詹盈瑩"
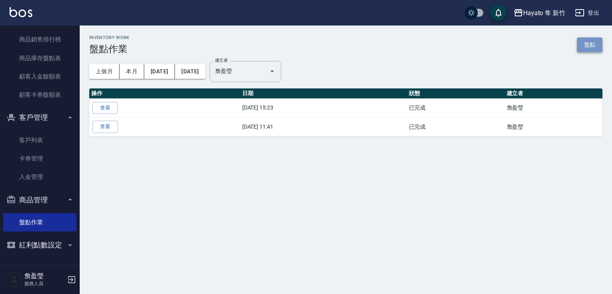
click at [594, 44] on link "盤點" at bounding box center [589, 44] width 25 height 15
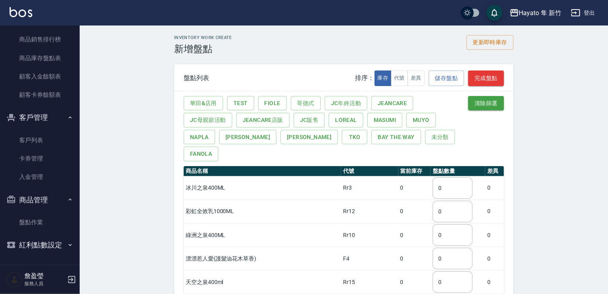
click at [280, 139] on button "[PERSON_NAME]" at bounding box center [308, 137] width 57 height 15
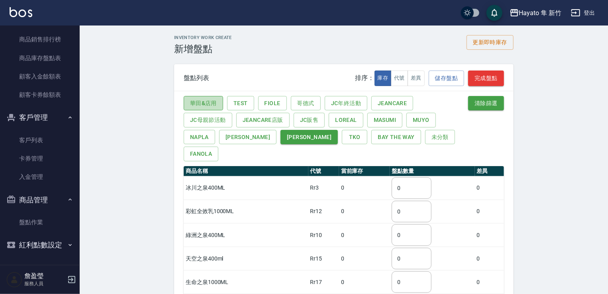
click at [208, 101] on button "華田&店用" at bounding box center [203, 103] width 39 height 15
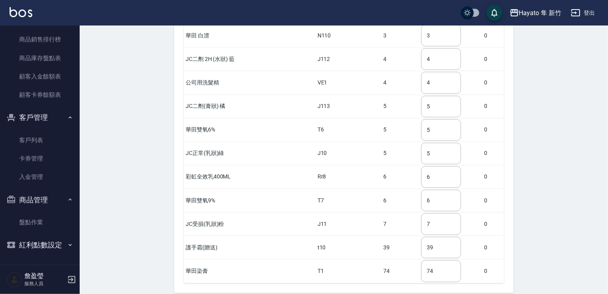
scroll to position [988, 0]
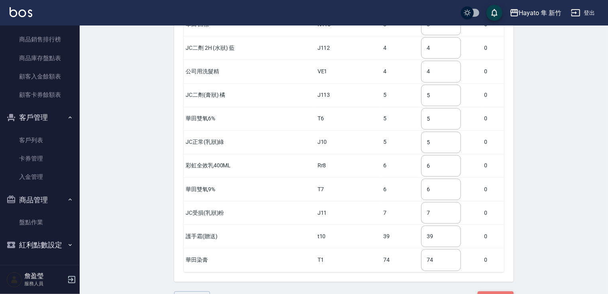
click at [505, 291] on button "完成盤點" at bounding box center [496, 298] width 36 height 15
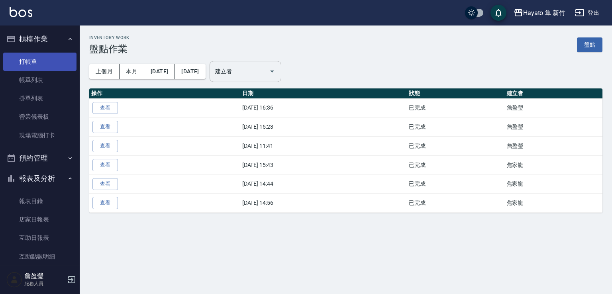
click at [47, 65] on link "打帳單" at bounding box center [39, 62] width 73 height 18
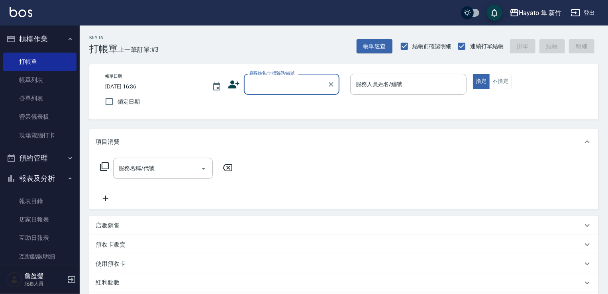
click at [232, 85] on icon at bounding box center [233, 84] width 11 height 8
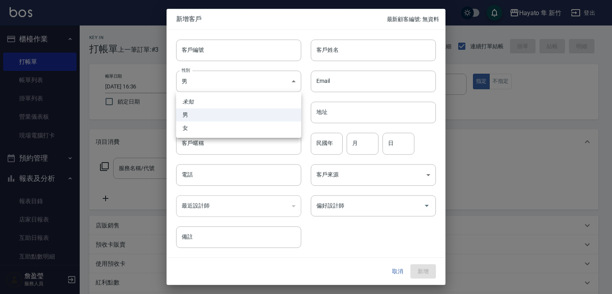
click at [232, 85] on body "Hayato 隼 新竹 登出 櫃檯作業 打帳單 帳單列表 掛單列表 營業儀表板 現場電腦打卡 預約管理 預約管理 報表及分析 報表目錄 店家日報表 互助日報表…" at bounding box center [306, 208] width 612 height 417
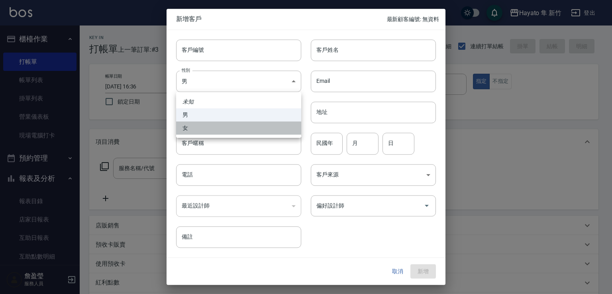
click at [223, 129] on li "女" at bounding box center [238, 127] width 125 height 13
type input "[DEMOGRAPHIC_DATA]"
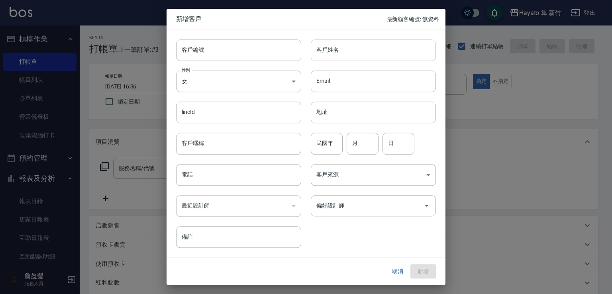
click at [348, 56] on input "客戶姓名" at bounding box center [373, 50] width 125 height 22
type input "[PERSON_NAME]"
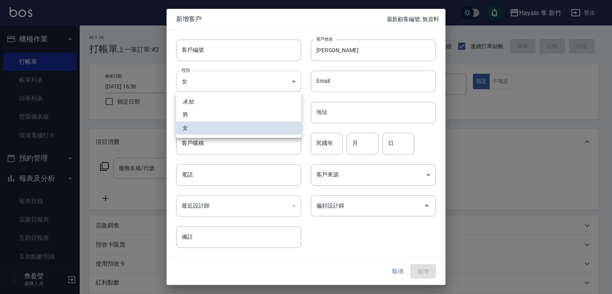
click at [233, 86] on body "Hayato 隼 新竹 登出 櫃檯作業 打帳單 帳單列表 掛單列表 營業儀表板 現場電腦打卡 預約管理 預約管理 報表及分析 報表目錄 店家日報表 互助日報表…" at bounding box center [306, 208] width 612 height 417
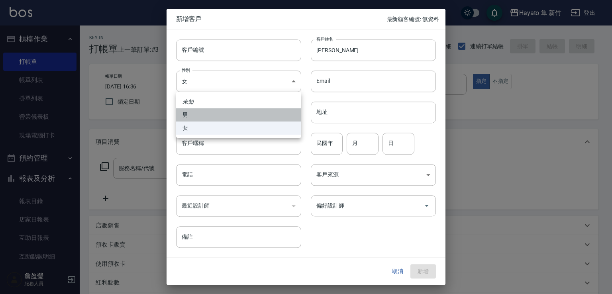
click at [226, 117] on li "男" at bounding box center [238, 114] width 125 height 13
type input "[DEMOGRAPHIC_DATA]"
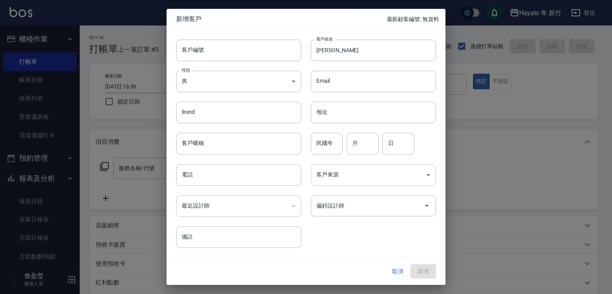
click at [358, 174] on body "Hayato 隼 新竹 登出 櫃檯作業 打帳單 帳單列表 掛單列表 營業儀表板 現場電腦打卡 預約管理 預約管理 報表及分析 報表目錄 店家日報表 互助日報表…" at bounding box center [306, 208] width 612 height 417
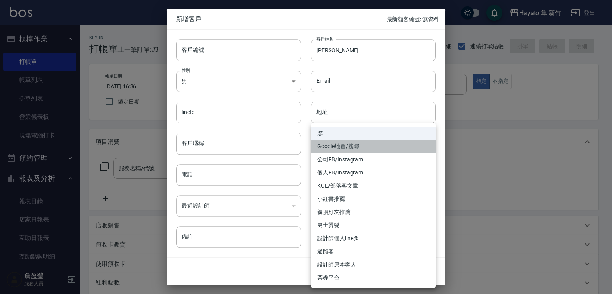
click at [357, 147] on li "Google地圖/搜尋" at bounding box center [373, 146] width 125 height 13
type input "Google地圖/搜尋"
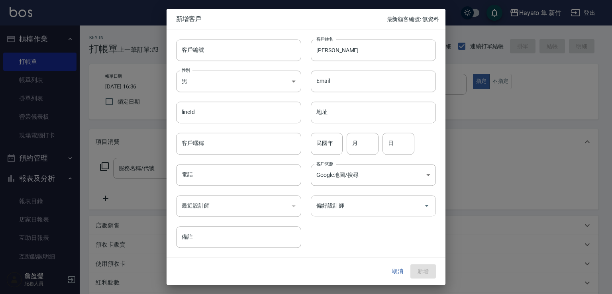
click at [348, 209] on input "偏好設計師" at bounding box center [367, 206] width 106 height 14
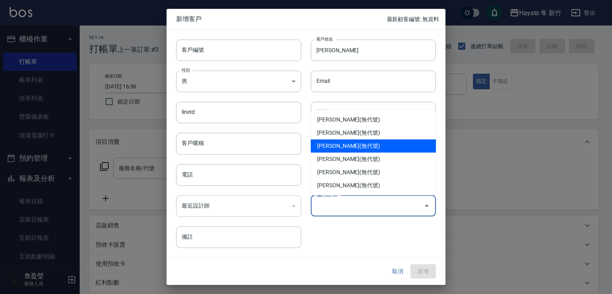
click at [341, 150] on li "[PERSON_NAME](無代號)" at bounding box center [373, 145] width 125 height 13
type input "焦家龍"
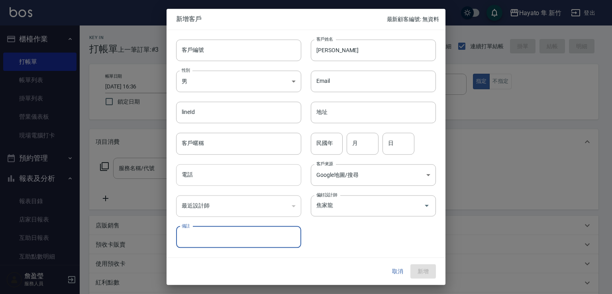
click at [231, 171] on input "電話" at bounding box center [238, 175] width 125 height 22
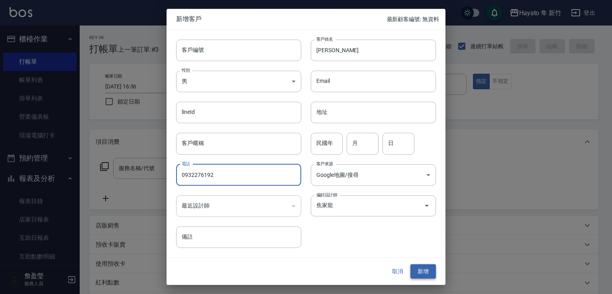
type input "0932276192"
click at [425, 270] on button "新增" at bounding box center [422, 271] width 25 height 15
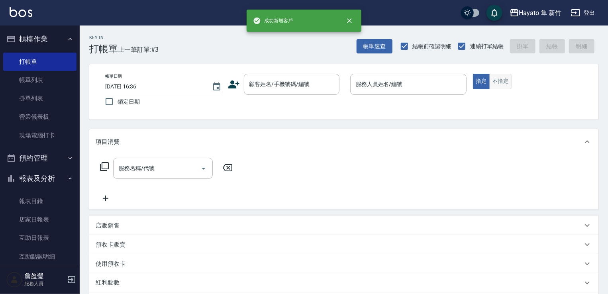
click at [503, 78] on button "不指定" at bounding box center [500, 82] width 22 height 16
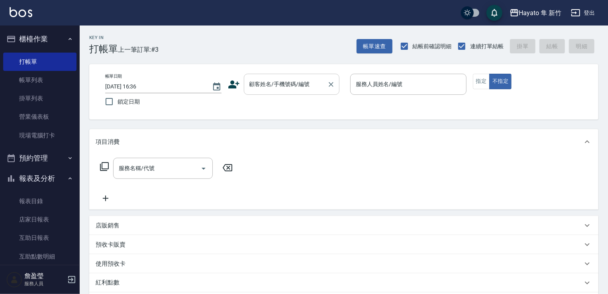
click at [267, 82] on input "顧客姓名/手機號碼/編號" at bounding box center [285, 84] width 76 height 14
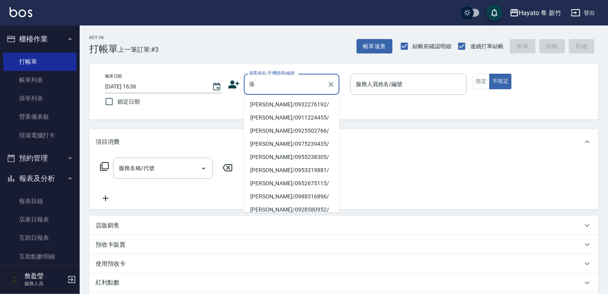
click at [274, 101] on li "[PERSON_NAME]/0932276192/" at bounding box center [292, 104] width 96 height 13
type input "[PERSON_NAME]/0932276192/"
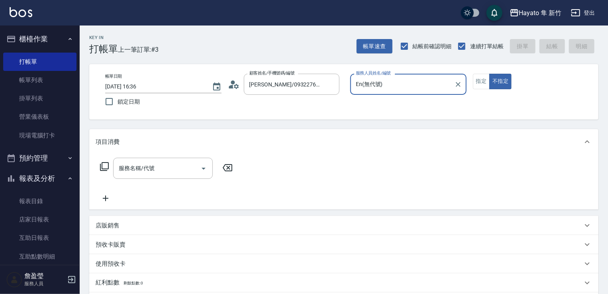
type input "En(無代號)"
click at [204, 168] on icon "Open" at bounding box center [204, 169] width 4 height 2
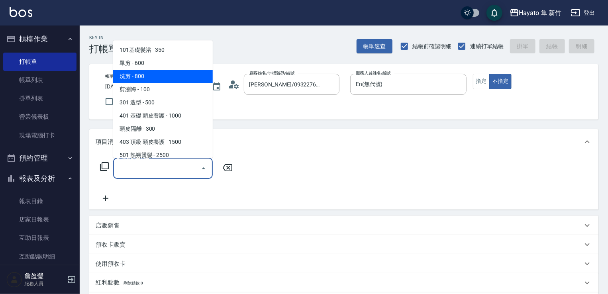
click at [145, 80] on span "洗剪 - 800" at bounding box center [163, 76] width 100 height 13
type input "洗剪(201)"
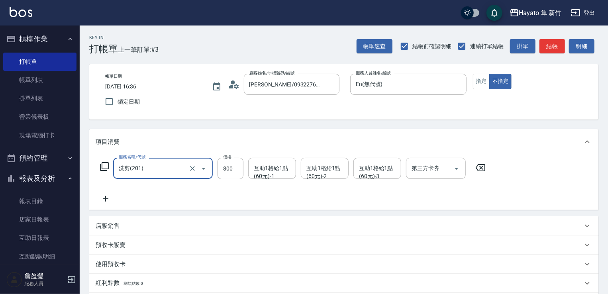
scroll to position [126, 0]
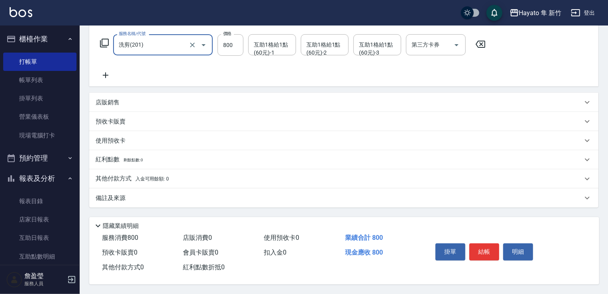
click at [200, 198] on div "備註及來源" at bounding box center [339, 198] width 487 height 8
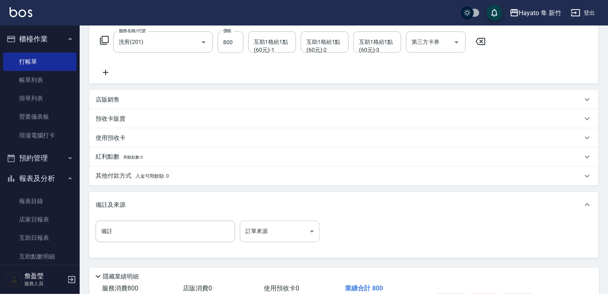
click at [278, 227] on body "Hayato 隼 新竹 登出 櫃檯作業 打帳單 帳單列表 掛單列表 營業儀表板 現場電腦打卡 預約管理 預約管理 報表及分析 報表目錄 店家日報表 互助日報表…" at bounding box center [304, 109] width 608 height 471
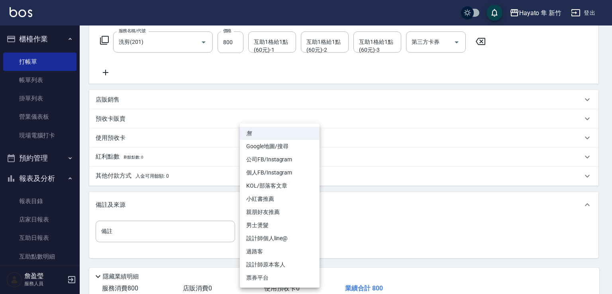
click at [284, 141] on li "Google地圖/搜尋" at bounding box center [280, 146] width 80 height 13
type input "Google地圖/搜尋"
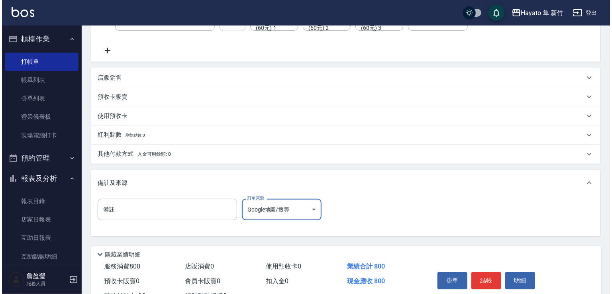
scroll to position [180, 0]
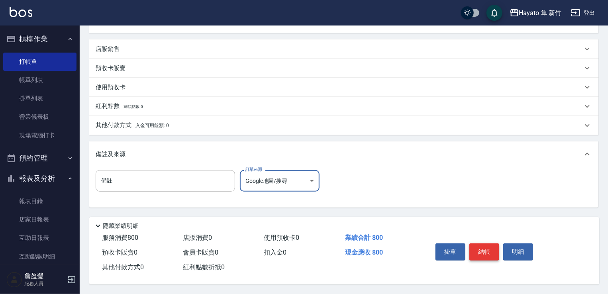
click at [486, 250] on button "結帳" at bounding box center [484, 251] width 30 height 17
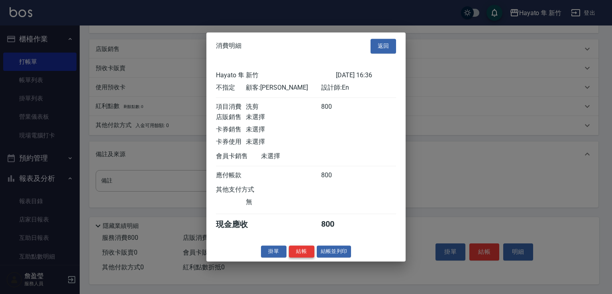
click at [296, 254] on button "結帳" at bounding box center [301, 251] width 25 height 12
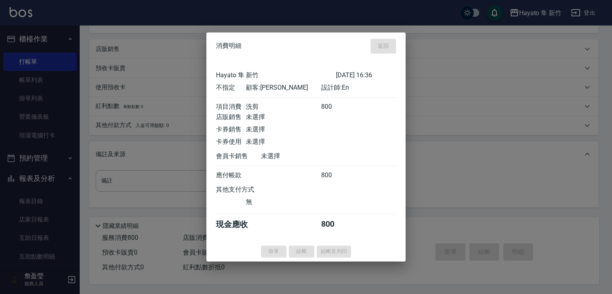
type input "[DATE] 16:37"
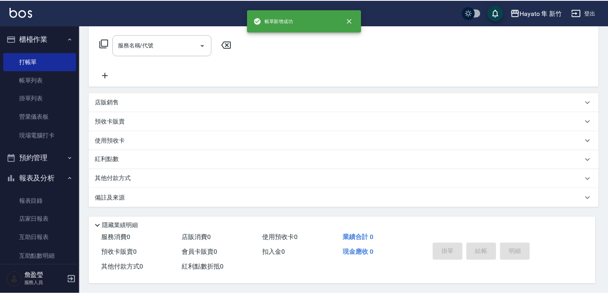
scroll to position [0, 0]
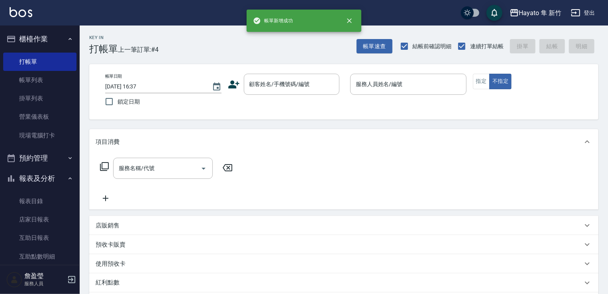
click at [231, 88] on icon at bounding box center [233, 84] width 11 height 8
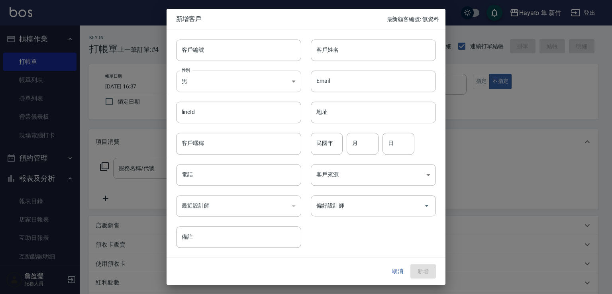
click at [231, 84] on body "Hayato 隼 新竹 登出 櫃檯作業 打帳單 帳單列表 掛單列表 營業儀表板 現場電腦打卡 預約管理 預約管理 報表及分析 報表目錄 店家日報表 互助日報表…" at bounding box center [306, 208] width 612 height 417
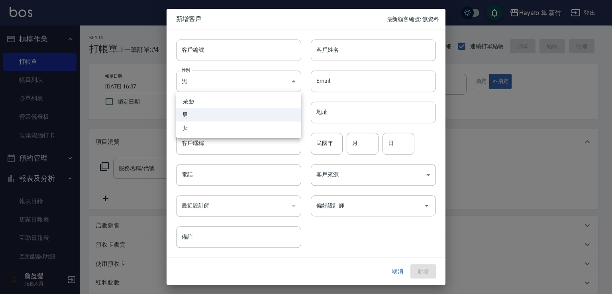
click at [217, 127] on li "女" at bounding box center [238, 127] width 125 height 13
type input "[DEMOGRAPHIC_DATA]"
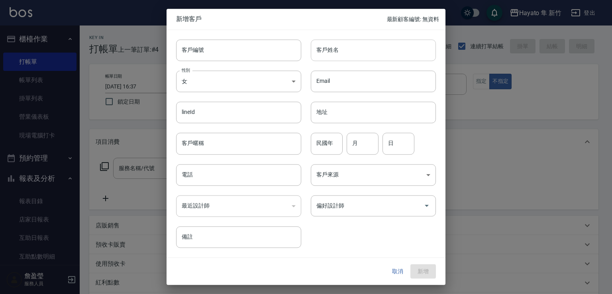
click at [355, 55] on input "客戶姓名" at bounding box center [373, 50] width 125 height 22
type input "[PERSON_NAME]"
drag, startPoint x: 224, startPoint y: 175, endPoint x: 227, endPoint y: 158, distance: 17.5
click at [226, 163] on div "電話 電話" at bounding box center [233, 170] width 135 height 31
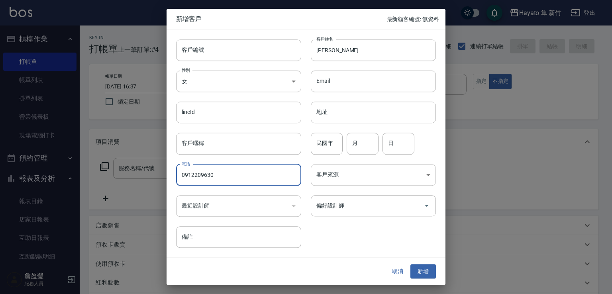
type input "0912209630"
click at [369, 167] on body "Hayato 隼 新竹 登出 櫃檯作業 打帳單 帳單列表 掛單列表 營業儀表板 現場電腦打卡 預約管理 預約管理 報表及分析 報表目錄 店家日報表 互助日報表…" at bounding box center [306, 208] width 612 height 417
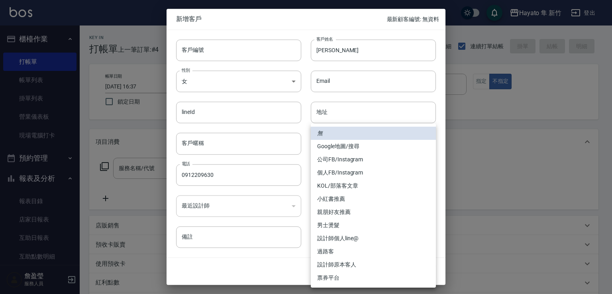
click at [359, 173] on li "個人FB/Instagram" at bounding box center [373, 172] width 125 height 13
type input "個人FB/Instagram"
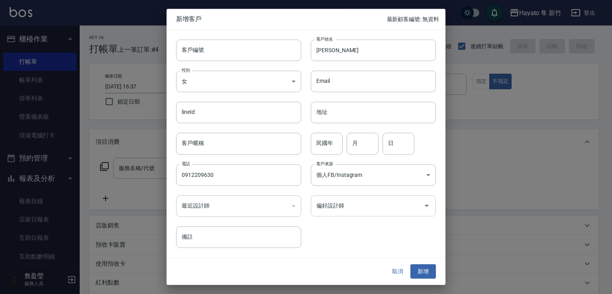
click at [352, 214] on div "偏好設計師" at bounding box center [373, 205] width 125 height 21
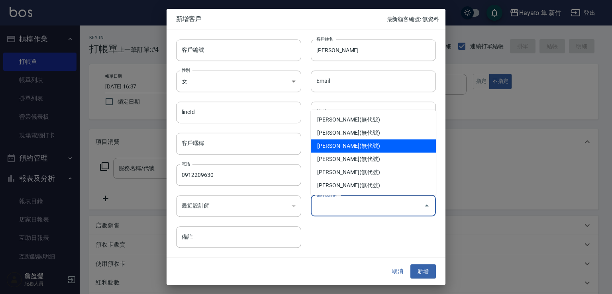
click at [358, 144] on li "[PERSON_NAME](無代號)" at bounding box center [373, 145] width 125 height 13
type input "焦家龍"
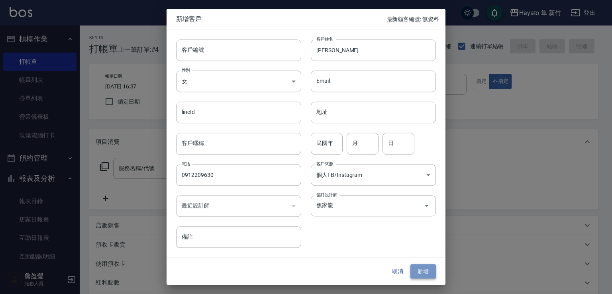
click at [427, 278] on button "新增" at bounding box center [422, 271] width 25 height 15
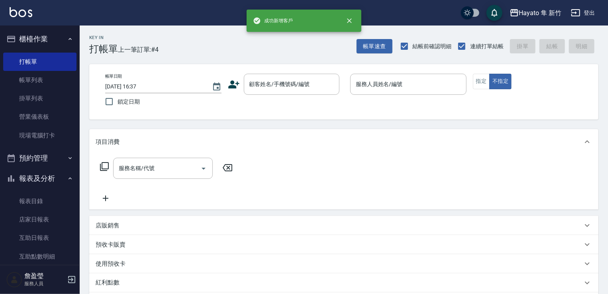
click at [427, 273] on div "紅利點數" at bounding box center [343, 282] width 509 height 19
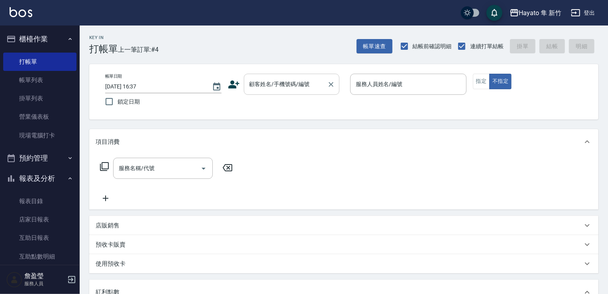
click at [282, 81] on input "顧客姓名/手機號碼/編號" at bounding box center [285, 84] width 76 height 14
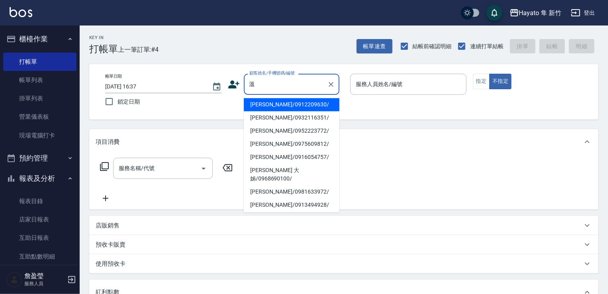
click at [280, 102] on li "[PERSON_NAME]/0912209630/" at bounding box center [292, 104] width 96 height 13
type input "[PERSON_NAME]/0912209630/"
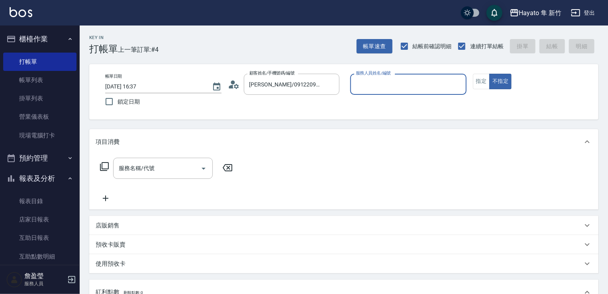
type input "En(無代號)"
drag, startPoint x: 204, startPoint y: 161, endPoint x: 201, endPoint y: 182, distance: 21.0
click at [201, 173] on div at bounding box center [203, 168] width 12 height 21
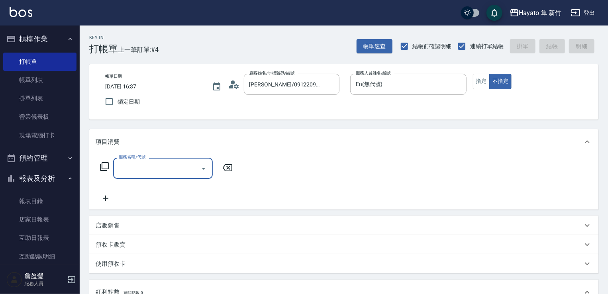
click at [204, 168] on icon "Open" at bounding box center [204, 169] width 10 height 10
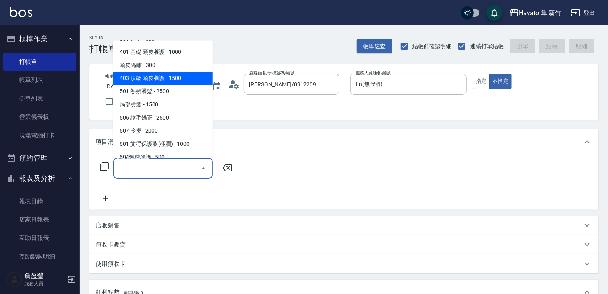
scroll to position [119, 0]
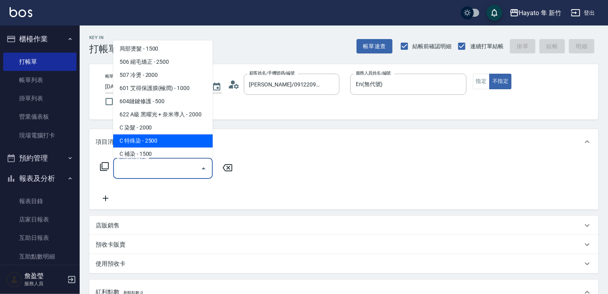
click at [174, 139] on span "C 特殊染 - 2500" at bounding box center [163, 140] width 100 height 13
type input "C 特殊染(703)"
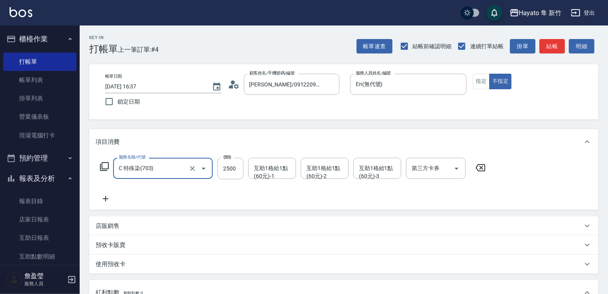
click at [104, 202] on icon at bounding box center [106, 199] width 20 height 10
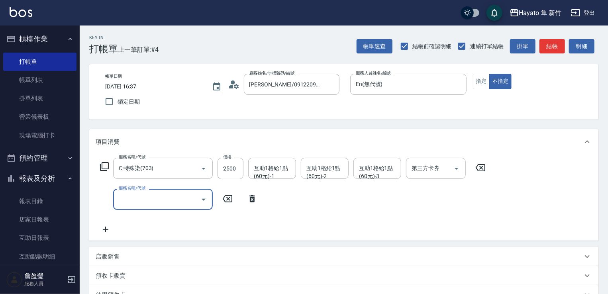
click at [202, 202] on icon "Open" at bounding box center [204, 200] width 10 height 10
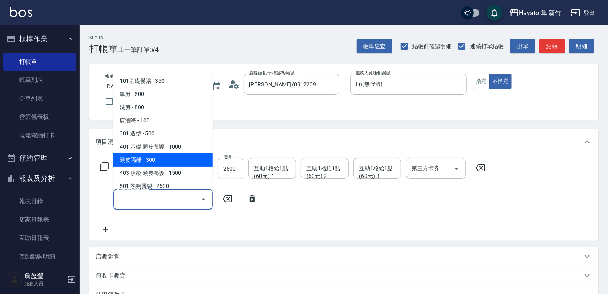
click at [170, 157] on span "頭皮隔離 - 300" at bounding box center [163, 159] width 100 height 13
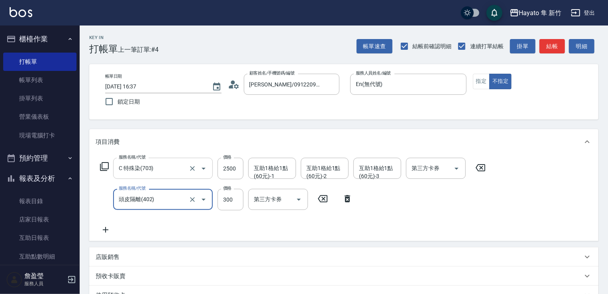
type input "頭皮隔離(402)"
click at [231, 202] on input "300" at bounding box center [230, 200] width 26 height 22
type input "200"
click at [337, 232] on div "服務名稱/代號 C 特殊染(703) 服務名稱/代號 價格 2500 價格 互助1格給1點(60元)-1 互助1格給1點(60元)-1 互助1格給1點(60元…" at bounding box center [293, 196] width 395 height 77
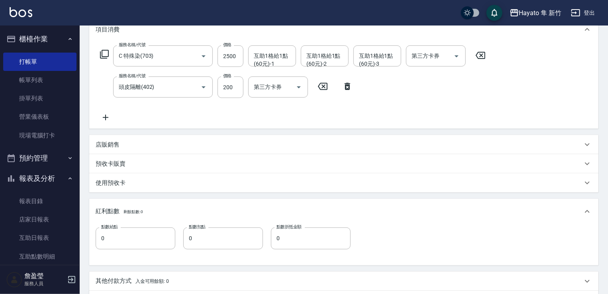
scroll to position [159, 0]
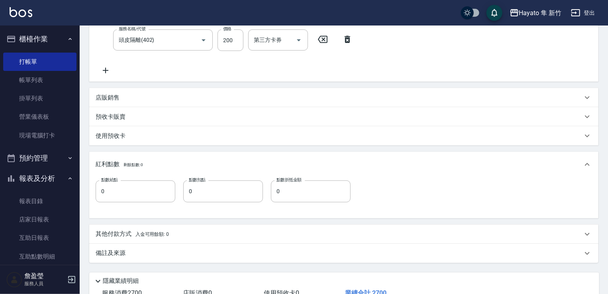
click at [191, 263] on div "Key In 打帳單 上一筆訂單:#4 帳單速查 結帳前確認明細 連續打單結帳 掛單 結帳 明細 帳單日期 [DATE] 16:37 鎖定日期 顧客姓名/手機…" at bounding box center [344, 107] width 528 height 483
click at [305, 256] on div "備註及來源" at bounding box center [339, 253] width 487 height 8
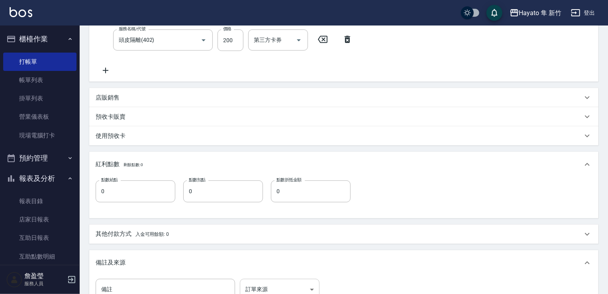
click at [305, 286] on body "Hayato 隼 新竹 登出 櫃檯作業 打帳單 帳單列表 掛單列表 營業儀表板 現場電腦打卡 預約管理 預約管理 報表及分析 報表目錄 店家日報表 互助日報表…" at bounding box center [304, 122] width 608 height 562
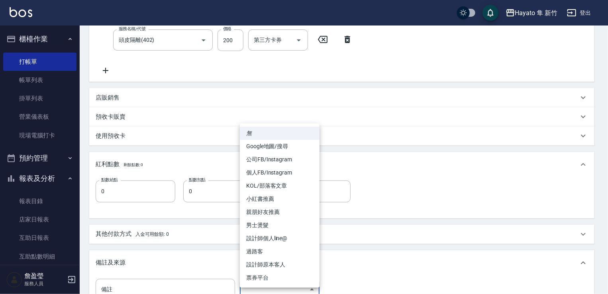
scroll to position [166, 0]
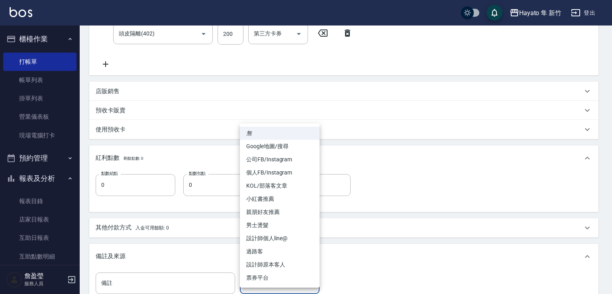
click at [288, 174] on li "個人FB/Instagram" at bounding box center [280, 172] width 80 height 13
type input "個人FB/Instagram"
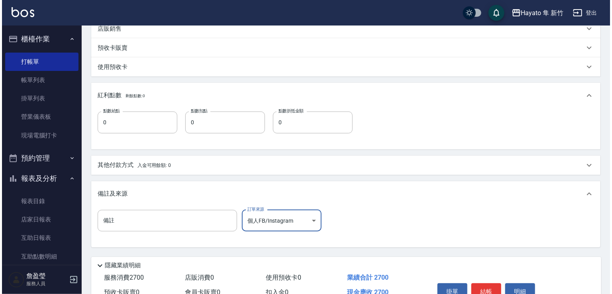
scroll to position [271, 0]
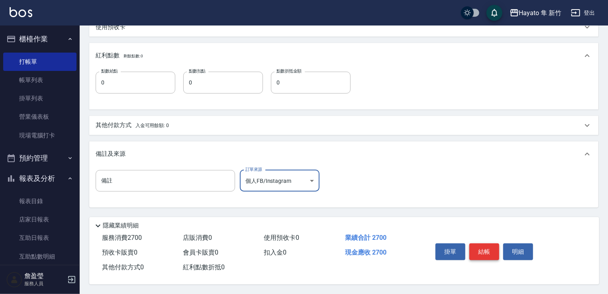
click at [490, 249] on button "結帳" at bounding box center [484, 251] width 30 height 17
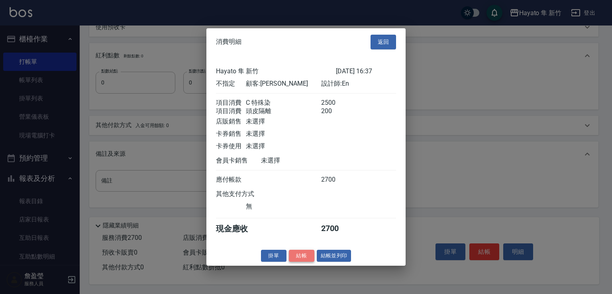
click at [305, 258] on button "結帳" at bounding box center [301, 255] width 25 height 12
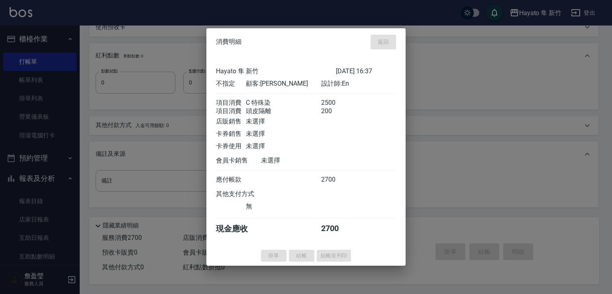
type input "[DATE] 16:38"
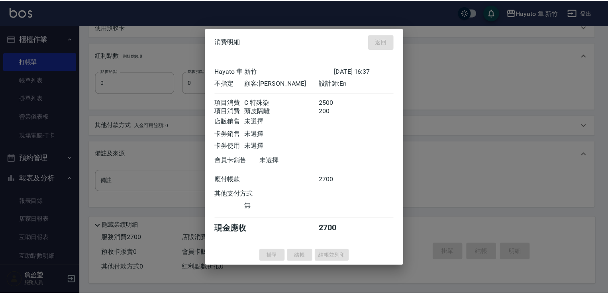
scroll to position [0, 0]
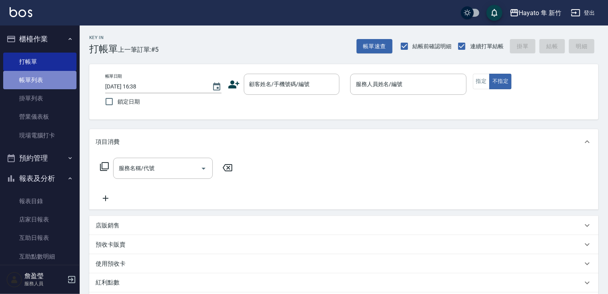
click at [40, 86] on link "帳單列表" at bounding box center [39, 80] width 73 height 18
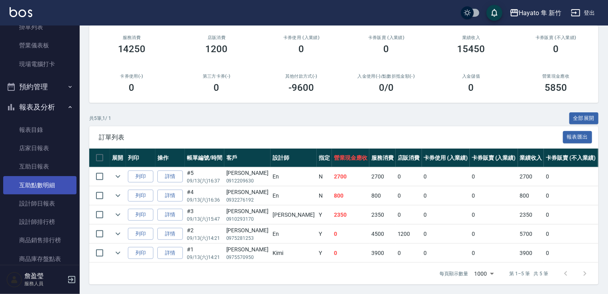
scroll to position [119, 0]
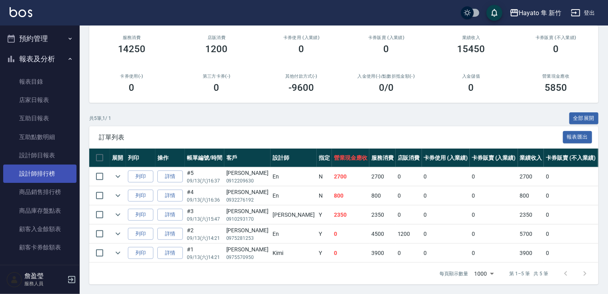
click at [64, 171] on link "設計師排行榜" at bounding box center [39, 173] width 73 height 18
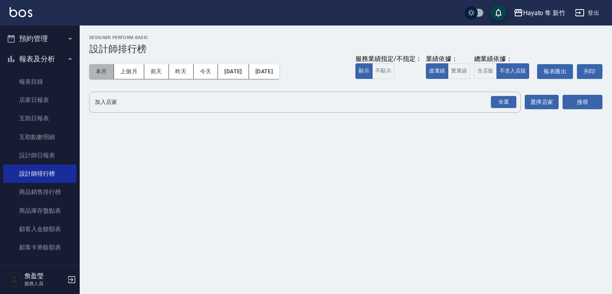
click at [101, 73] on button "本月" at bounding box center [101, 71] width 25 height 15
click at [498, 105] on div "全選" at bounding box center [503, 102] width 25 height 12
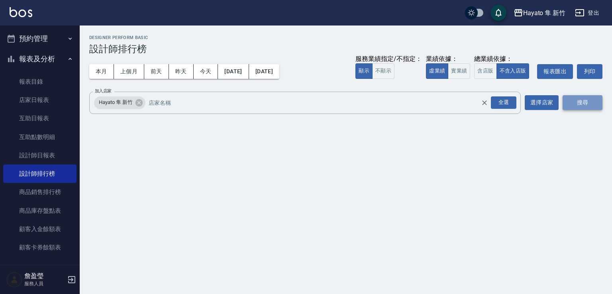
click at [586, 96] on button "搜尋" at bounding box center [582, 102] width 40 height 15
